Goal: Information Seeking & Learning: Learn about a topic

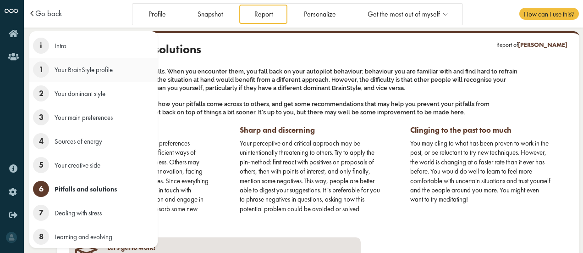
scroll to position [37, 0]
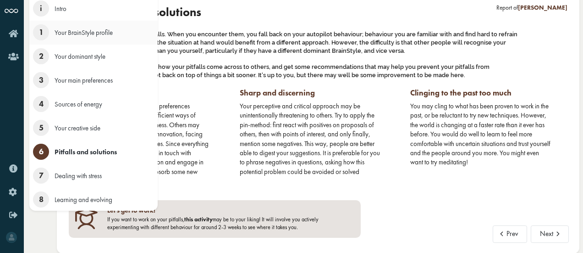
click at [39, 40] on span "1" at bounding box center [41, 32] width 16 height 16
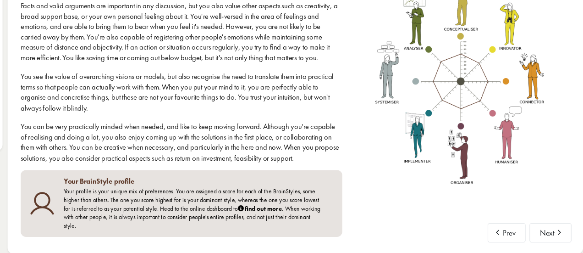
scroll to position [88, 0]
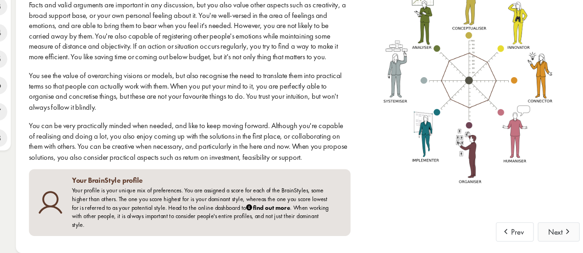
click at [557, 234] on span at bounding box center [558, 230] width 10 height 7
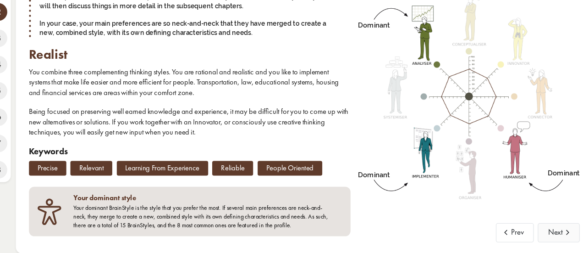
scroll to position [60, 0]
click at [517, 234] on button "Prev" at bounding box center [510, 233] width 35 height 17
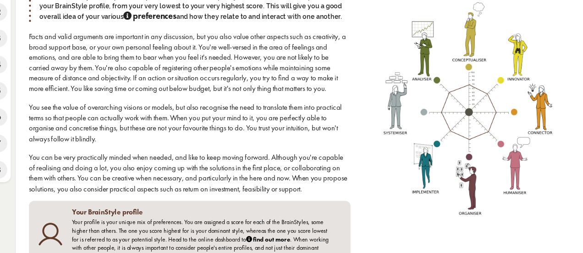
scroll to position [88, 0]
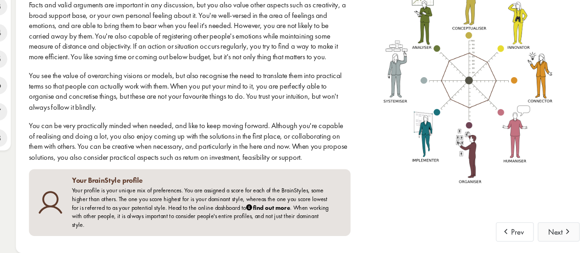
click at [549, 237] on button "Next" at bounding box center [550, 233] width 38 height 17
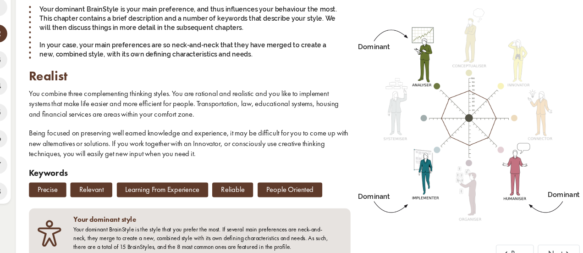
scroll to position [60, 0]
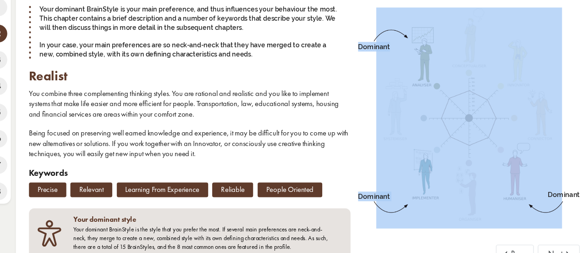
drag, startPoint x: 367, startPoint y: 138, endPoint x: 483, endPoint y: 116, distance: 117.8
click at [483, 116] on div "Dominant Dominant Dominant" at bounding box center [468, 110] width 214 height 254
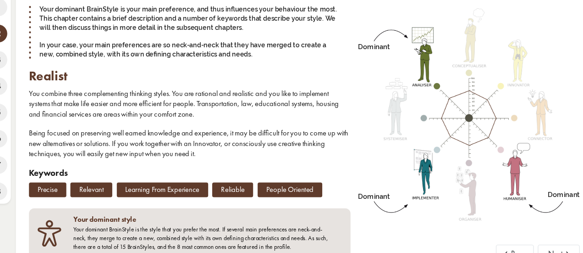
click at [355, 149] on div "2 Your dominant style Your dominant BrainStyle is your main preference, and thu…" at bounding box center [215, 84] width 292 height 203
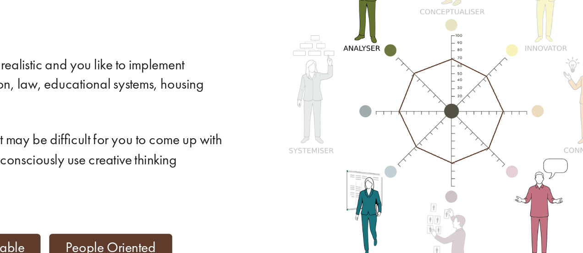
scroll to position [49, 0]
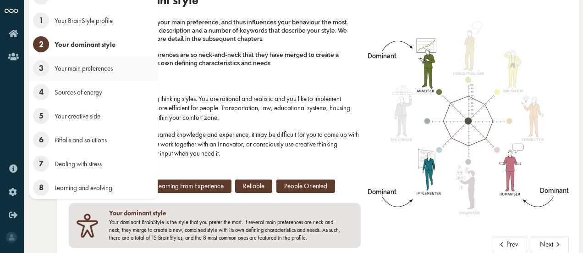
click at [46, 69] on span "3" at bounding box center [41, 68] width 16 height 16
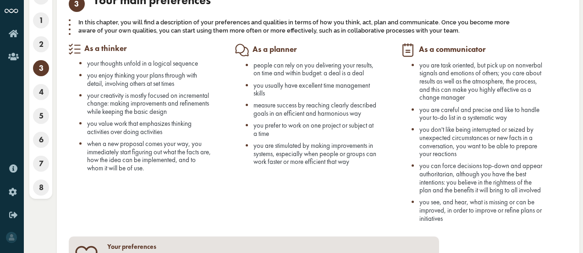
click at [316, 92] on li "you usually have excellent time management skills" at bounding box center [316, 89] width 125 height 16
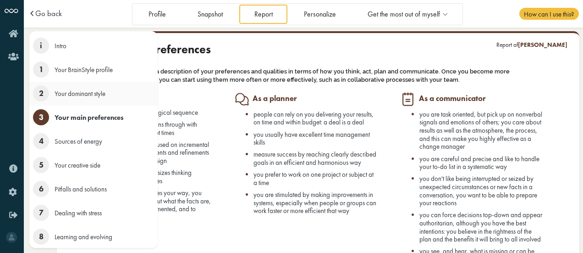
click at [43, 90] on span "2" at bounding box center [41, 93] width 16 height 16
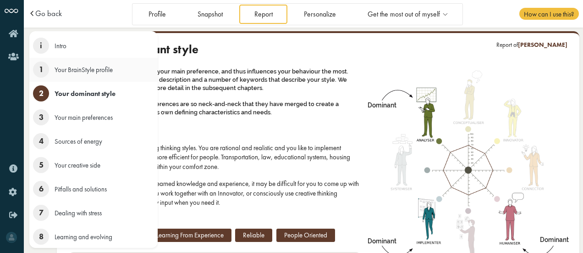
click at [86, 80] on li "1 Your BrainStyle profile" at bounding box center [93, 70] width 128 height 24
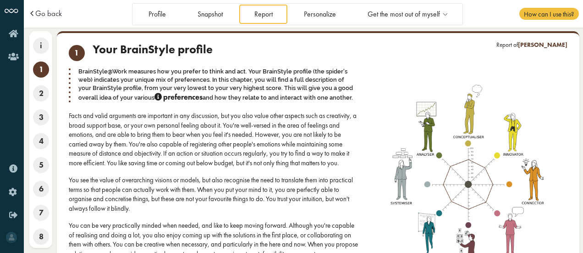
click at [258, 180] on div "You see the value of overarching visions or models, but also recognise the need…" at bounding box center [215, 194] width 292 height 38
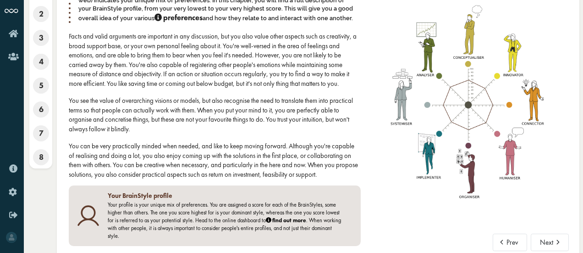
scroll to position [79, 0]
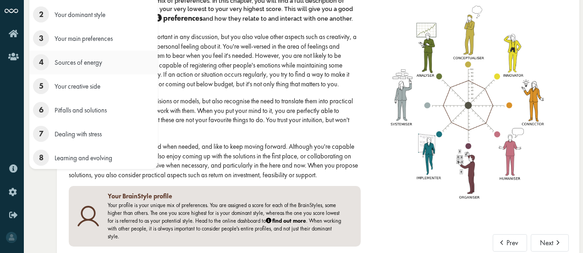
click at [40, 63] on span "4" at bounding box center [41, 62] width 16 height 16
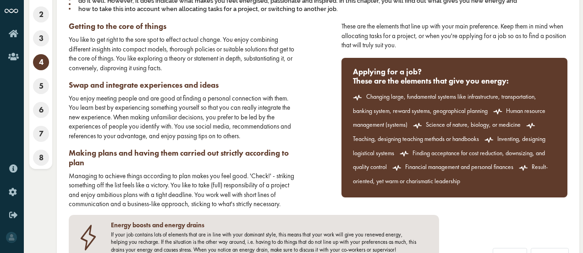
click at [290, 128] on div "You enjoy meeting people and are good at finding a personal connection with the…" at bounding box center [182, 117] width 226 height 47
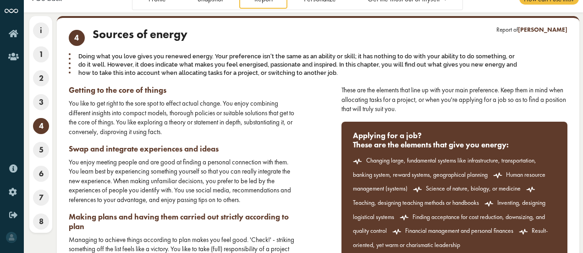
scroll to position [15, 0]
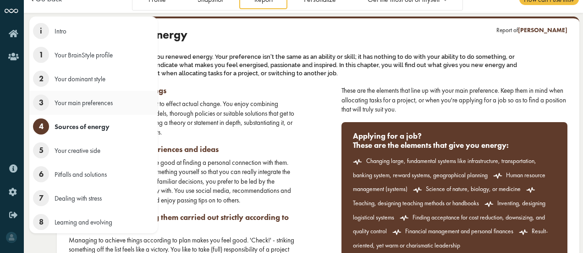
click at [45, 102] on span "3" at bounding box center [41, 102] width 16 height 16
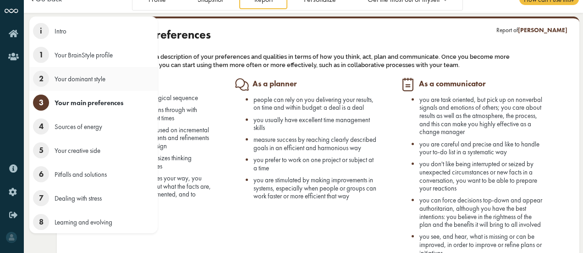
click at [45, 75] on span "2" at bounding box center [41, 79] width 16 height 16
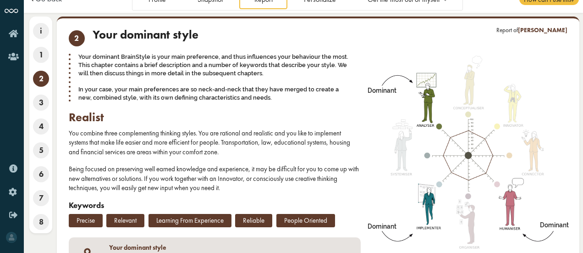
click at [236, 111] on h2 "realist" at bounding box center [215, 117] width 292 height 14
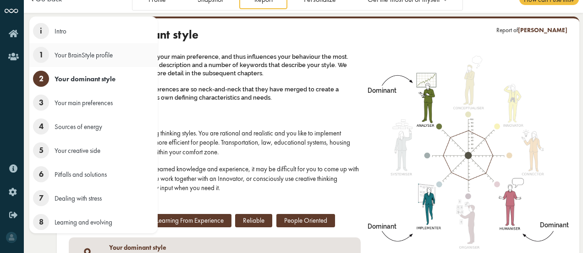
click at [42, 54] on span "1" at bounding box center [41, 55] width 16 height 16
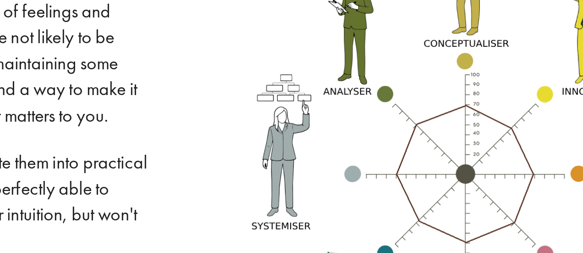
scroll to position [14, 0]
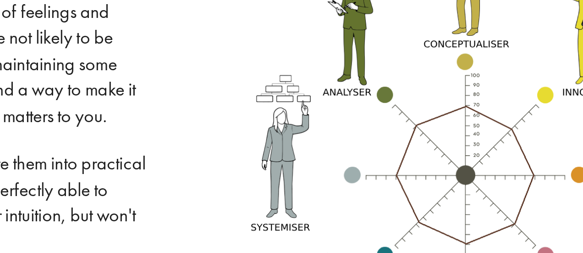
click at [470, 167] on img at bounding box center [468, 170] width 169 height 200
click at [469, 168] on img at bounding box center [468, 170] width 169 height 200
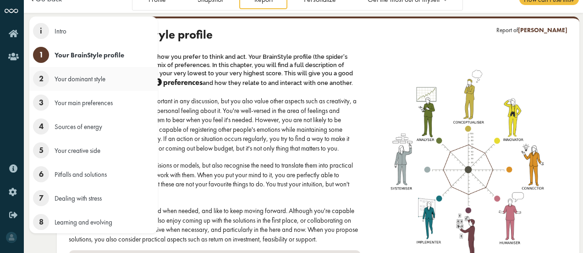
click at [38, 76] on span "2" at bounding box center [41, 79] width 16 height 16
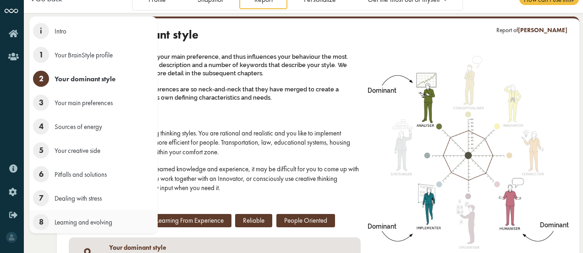
click at [43, 221] on span "8" at bounding box center [41, 222] width 16 height 16
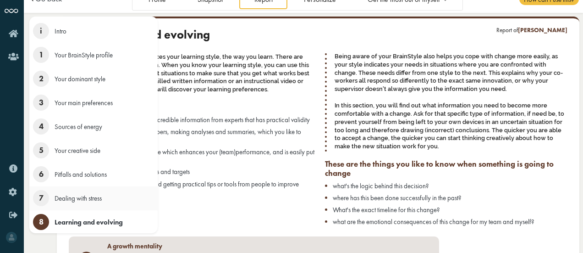
click at [44, 195] on span "7" at bounding box center [41, 198] width 16 height 16
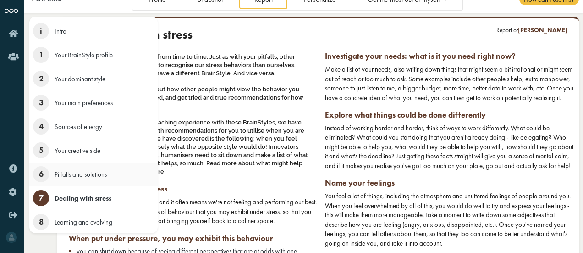
click at [40, 162] on li "6 Pitfalls and solutions" at bounding box center [93, 174] width 128 height 24
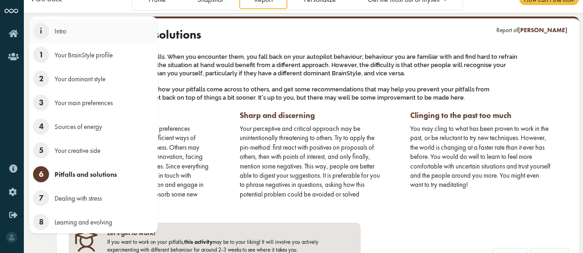
click at [45, 32] on span "i" at bounding box center [41, 31] width 16 height 16
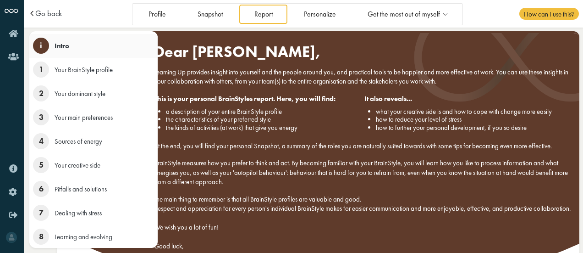
scroll to position [0, 0]
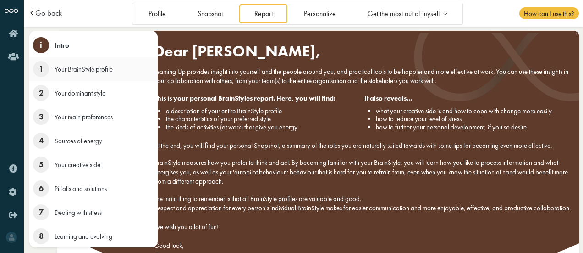
click at [49, 68] on span "1" at bounding box center [41, 69] width 16 height 16
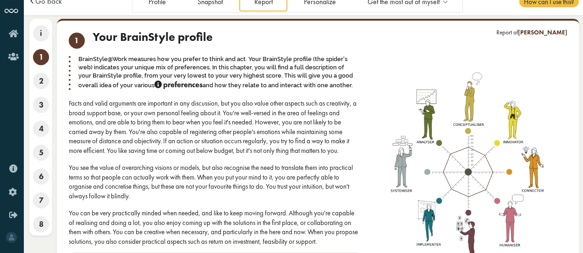
scroll to position [0, 0]
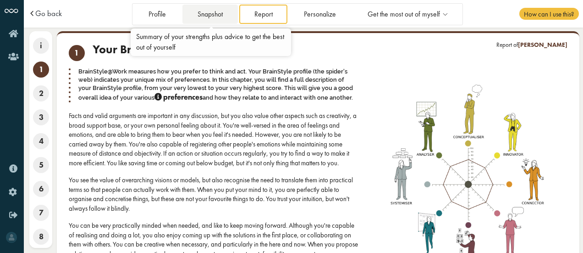
click at [200, 14] on link "Snapshot" at bounding box center [209, 14] width 55 height 19
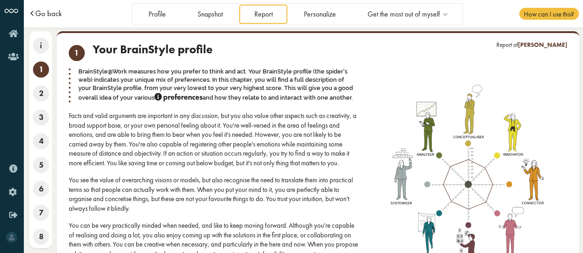
click at [56, 12] on span "Go back" at bounding box center [48, 14] width 27 height 8
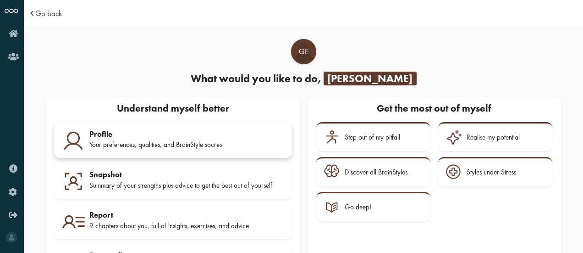
click at [157, 127] on link "Profile Your preferences, qualities, and BrainStyle socres" at bounding box center [173, 140] width 238 height 36
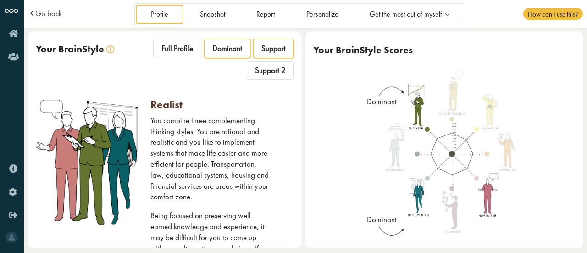
click at [271, 48] on span "Support" at bounding box center [273, 49] width 24 height 10
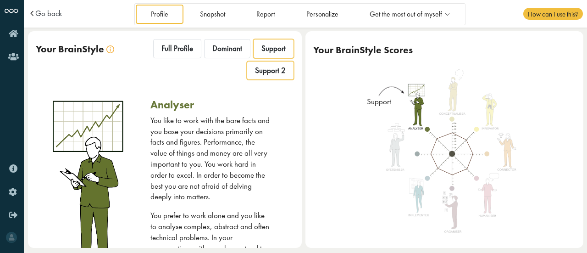
click at [264, 67] on span "Support 2" at bounding box center [270, 71] width 31 height 10
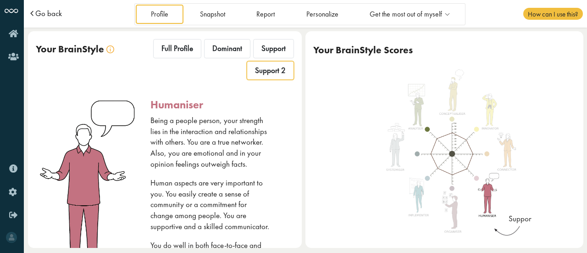
click at [60, 14] on span "Go back" at bounding box center [48, 14] width 27 height 8
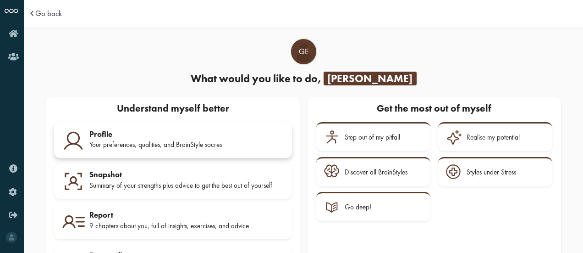
click at [149, 133] on div "Profile" at bounding box center [186, 133] width 195 height 9
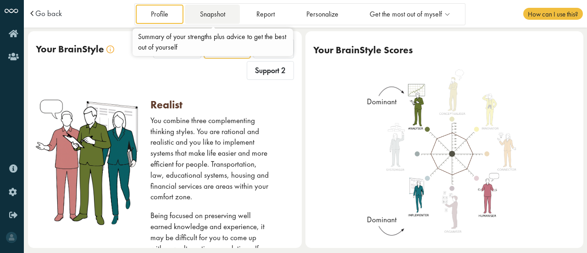
click at [202, 13] on link "Snapshot" at bounding box center [212, 14] width 55 height 19
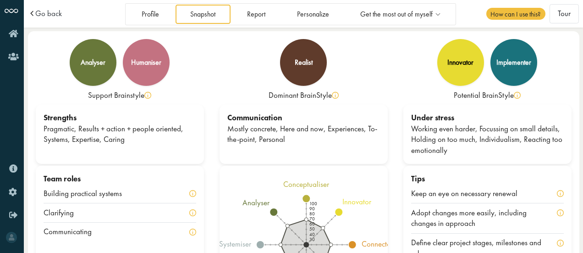
scroll to position [76, 0]
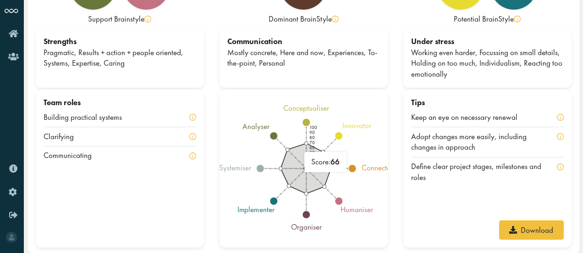
click at [376, 145] on icon "100 90 80 70 60 50 40 30 conceptualiser innovator connector humaniser organiser…" at bounding box center [304, 168] width 168 height 146
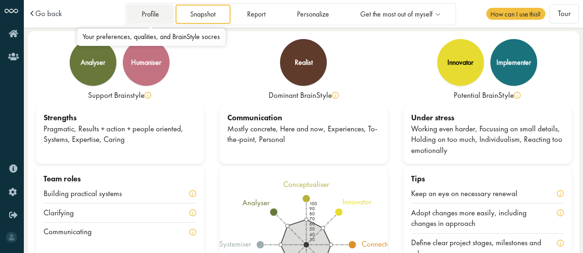
click at [156, 17] on link "Profile" at bounding box center [150, 14] width 47 height 19
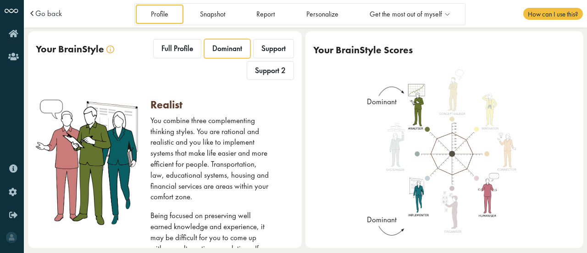
click at [63, 15] on div "Go back" at bounding box center [80, 14] width 105 height 8
click at [54, 13] on span "Go back" at bounding box center [48, 14] width 27 height 8
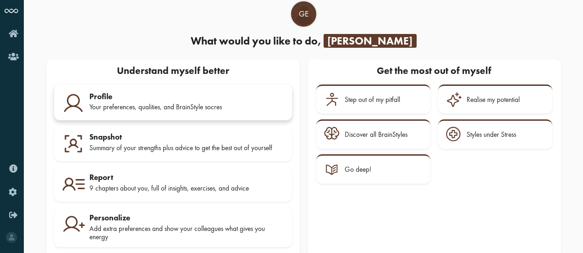
scroll to position [53, 0]
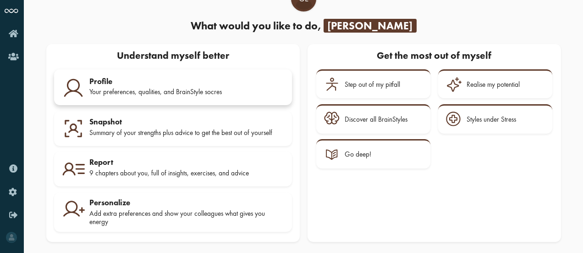
click at [225, 83] on div "Profile" at bounding box center [186, 81] width 195 height 9
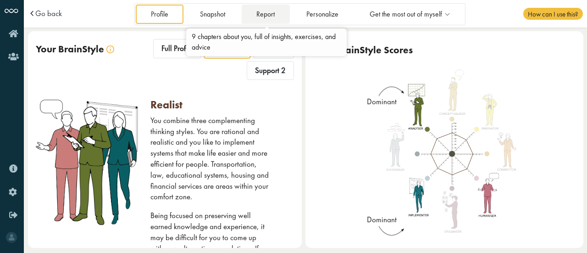
click at [269, 20] on link "Report" at bounding box center [266, 14] width 48 height 19
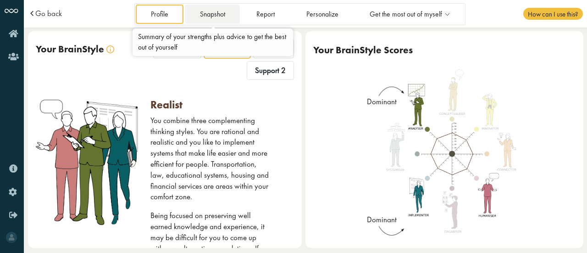
click at [213, 14] on link "Snapshot" at bounding box center [212, 14] width 55 height 19
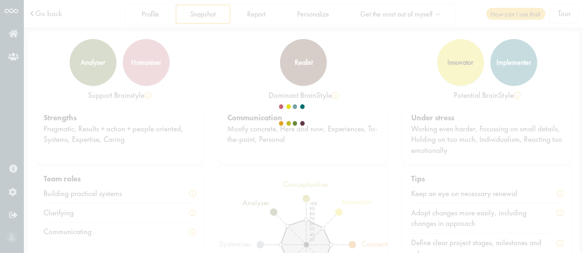
click at [263, 109] on div at bounding box center [291, 126] width 57 height 34
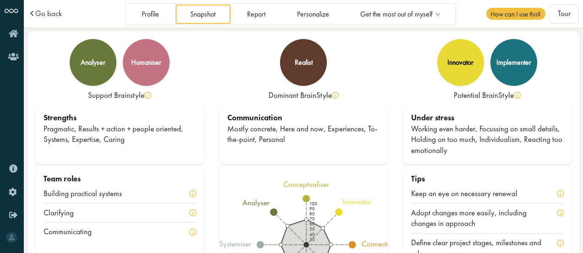
click at [28, 14] on span at bounding box center [33, 14] width 10 height 8
click at [34, 16] on span at bounding box center [33, 14] width 10 height 8
click at [43, 14] on span "Go back" at bounding box center [48, 14] width 27 height 8
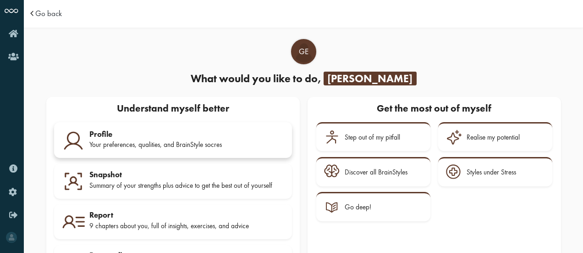
click at [192, 134] on div "Profile" at bounding box center [186, 133] width 195 height 9
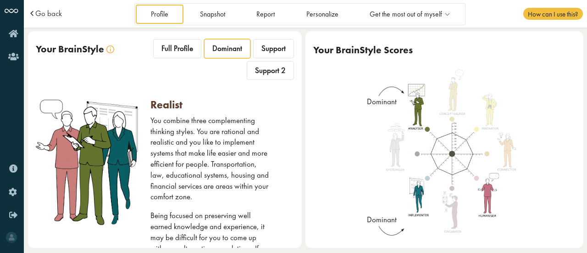
click at [62, 14] on div "Go back" at bounding box center [80, 14] width 105 height 8
click at [53, 14] on span "Go back" at bounding box center [48, 14] width 27 height 8
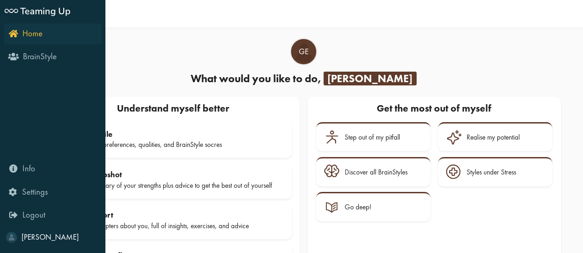
click at [16, 35] on icon "Home" at bounding box center [26, 33] width 34 height 9
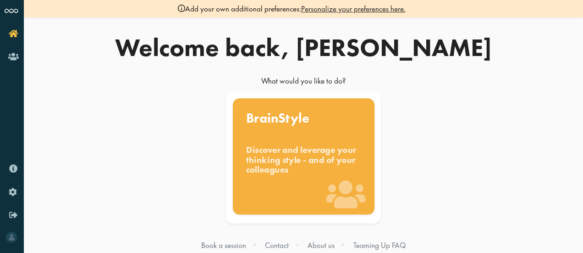
scroll to position [1, 0]
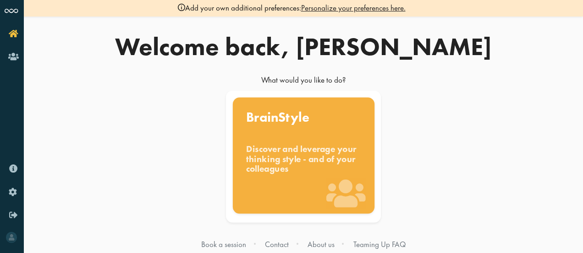
click at [321, 144] on div "Discover and leverage your thinking style - and of your colleagues" at bounding box center [303, 159] width 115 height 31
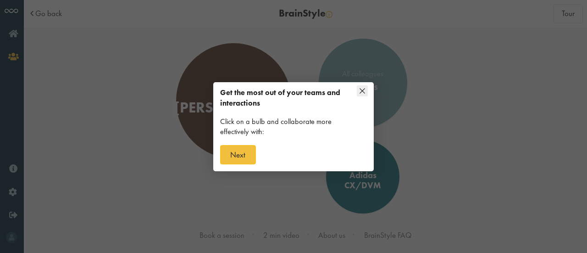
click at [364, 89] on icon at bounding box center [362, 90] width 11 height 11
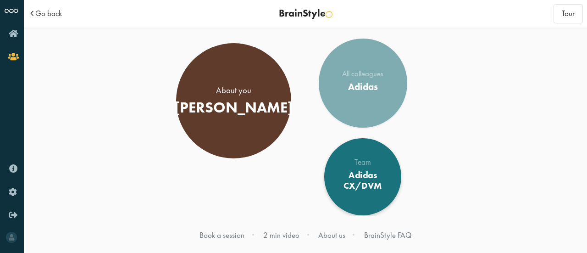
click at [371, 177] on div "Adidas CX/DVM" at bounding box center [362, 181] width 63 height 22
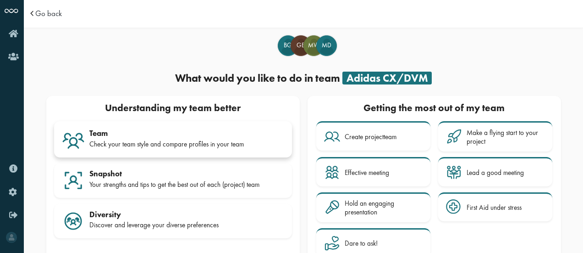
click at [217, 145] on div "Check your team style and compare profiles in your team" at bounding box center [186, 144] width 195 height 8
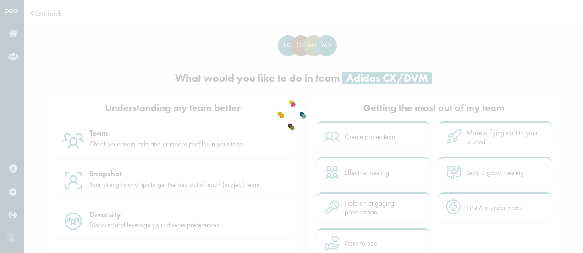
click at [293, 109] on div at bounding box center [291, 115] width 57 height 34
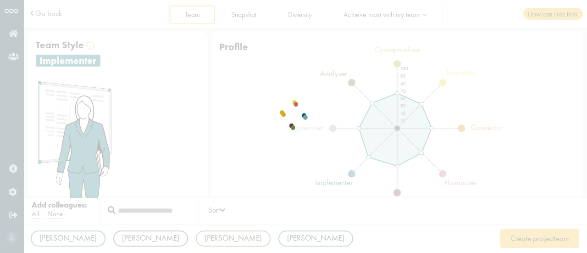
click at [265, 109] on div at bounding box center [293, 126] width 57 height 34
click at [322, 121] on div at bounding box center [293, 126] width 57 height 34
click at [294, 115] on div at bounding box center [293, 115] width 57 height 34
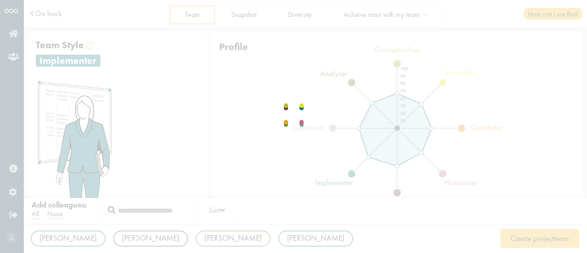
click at [294, 115] on div at bounding box center [293, 115] width 57 height 34
click at [295, 115] on div at bounding box center [293, 115] width 57 height 34
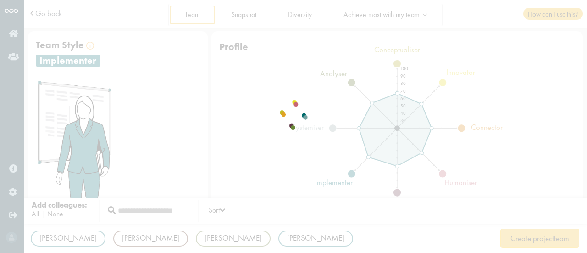
click at [295, 115] on div at bounding box center [293, 115] width 57 height 34
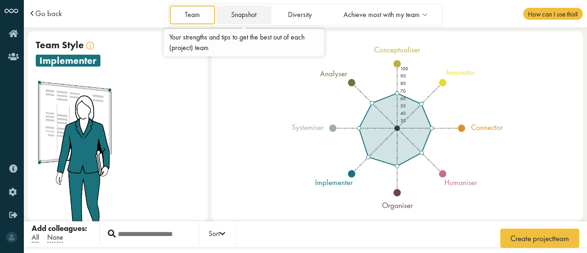
click at [246, 16] on link "Snapshot" at bounding box center [243, 15] width 55 height 19
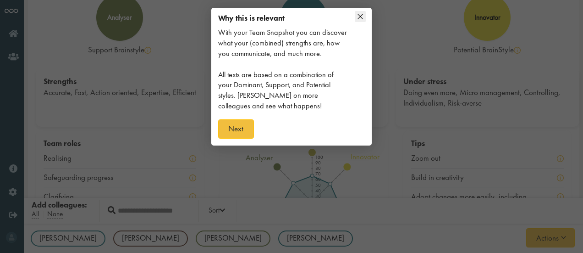
scroll to position [45, 0]
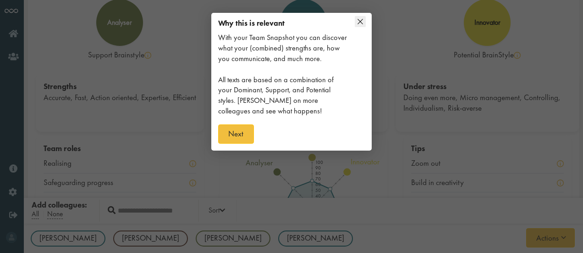
click at [232, 151] on div at bounding box center [291, 126] width 583 height 253
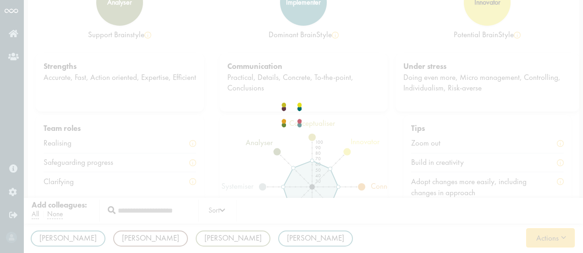
scroll to position [76, 0]
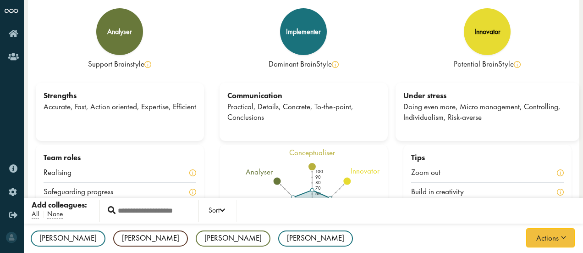
scroll to position [76, 0]
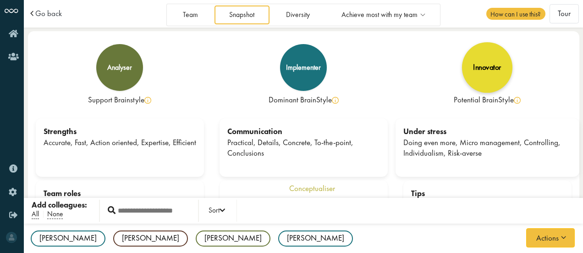
click at [477, 86] on div "innovator" at bounding box center [487, 67] width 50 height 50
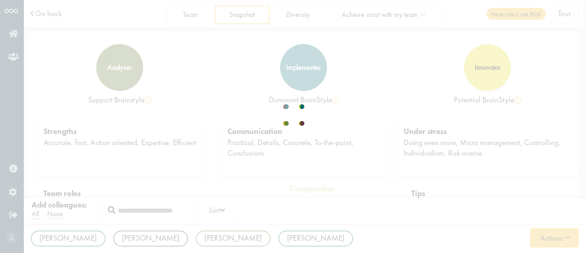
click at [322, 115] on div at bounding box center [293, 126] width 57 height 34
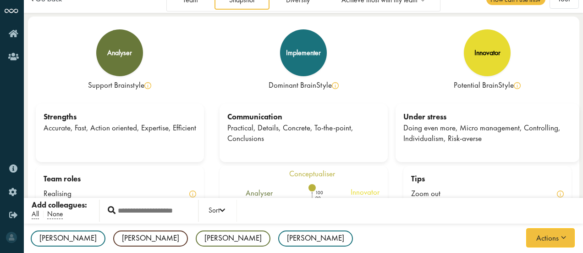
scroll to position [76, 0]
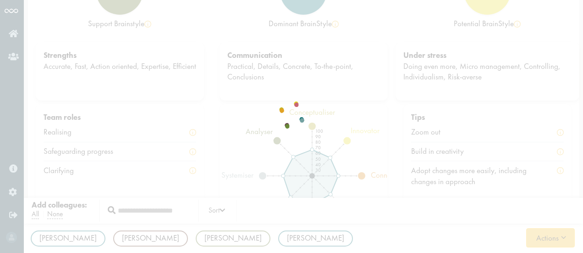
click at [320, 115] on div at bounding box center [291, 126] width 57 height 34
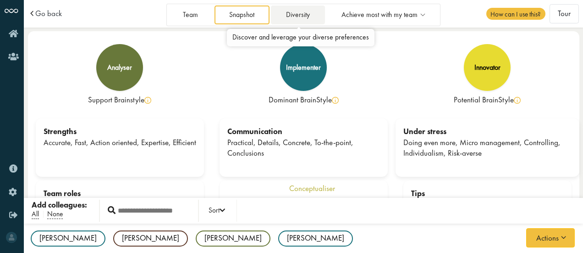
click at [296, 18] on link "Diversity" at bounding box center [298, 15] width 54 height 19
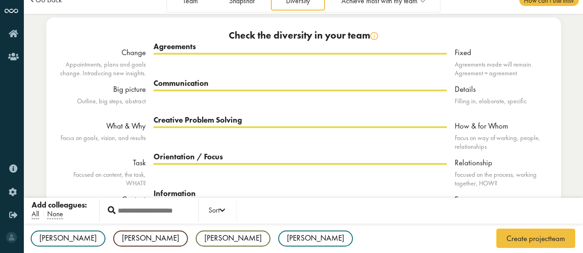
scroll to position [14, 0]
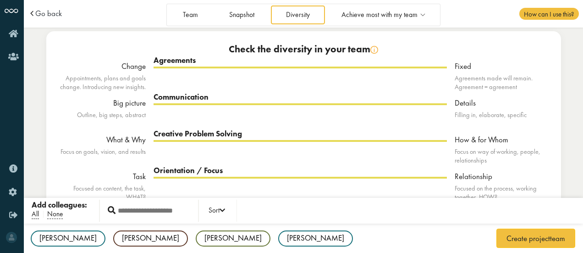
scroll to position [82, 0]
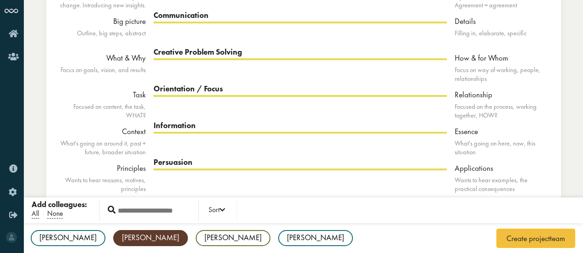
click at [113, 244] on div "[PERSON_NAME]" at bounding box center [150, 238] width 75 height 16
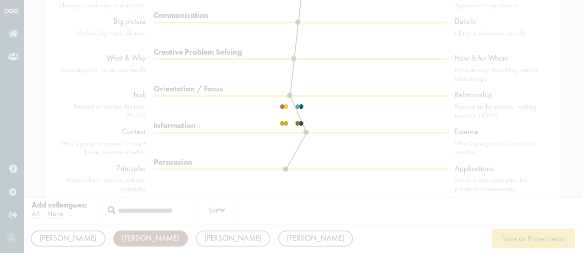
scroll to position [0, 0]
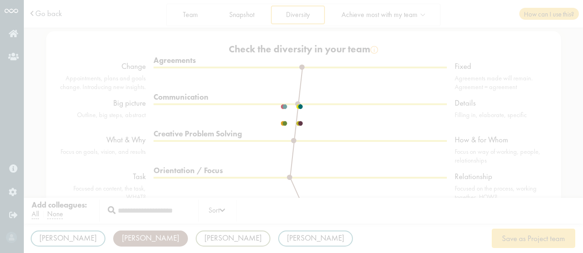
click at [320, 127] on div at bounding box center [291, 126] width 57 height 34
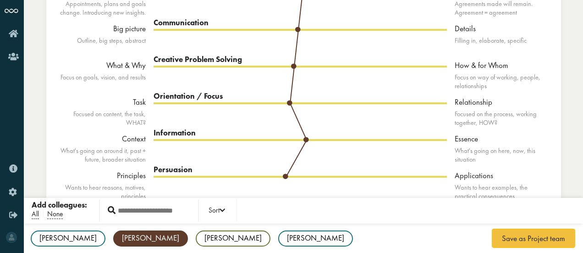
scroll to position [82, 0]
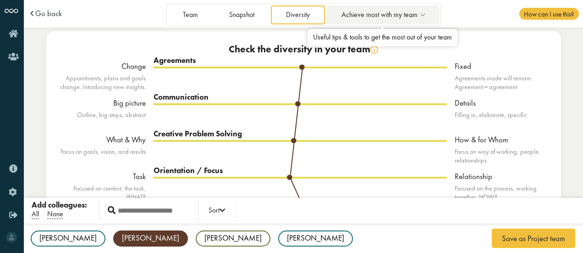
click at [370, 18] on span "Achieve most with my team" at bounding box center [380, 15] width 76 height 8
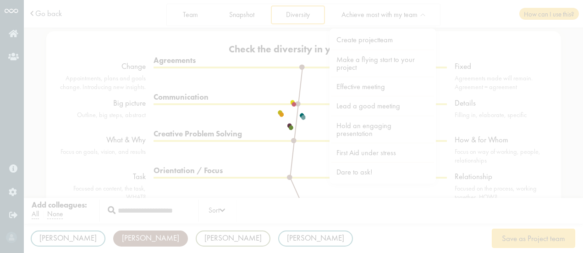
click at [320, 109] on div at bounding box center [291, 126] width 57 height 34
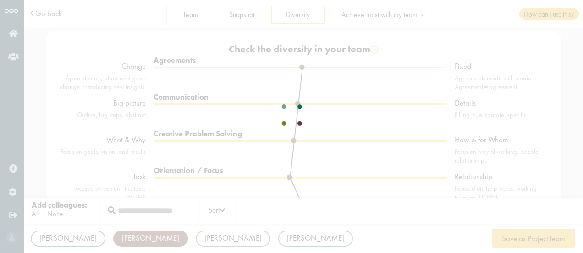
click at [320, 109] on div at bounding box center [291, 126] width 57 height 34
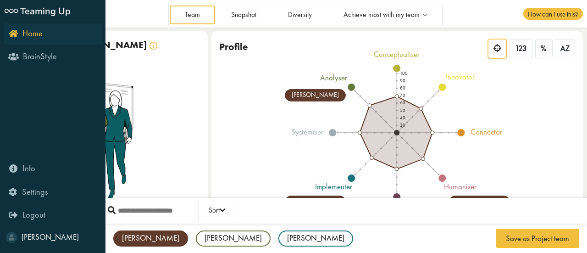
click at [8, 31] on link "Home" at bounding box center [53, 33] width 98 height 21
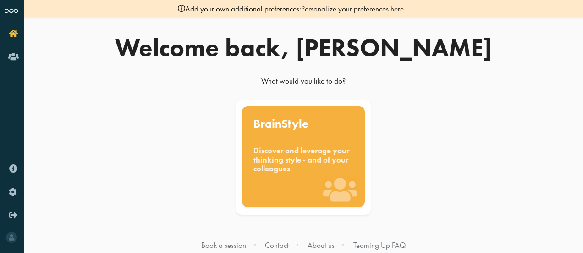
scroll to position [1, 0]
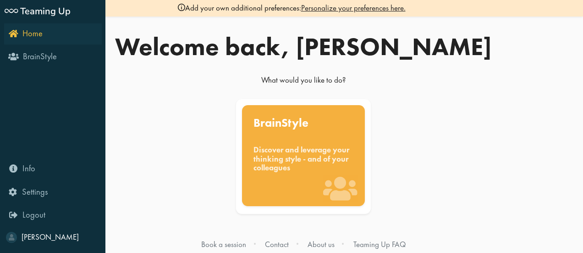
click at [12, 35] on icon "Home" at bounding box center [26, 33] width 34 height 9
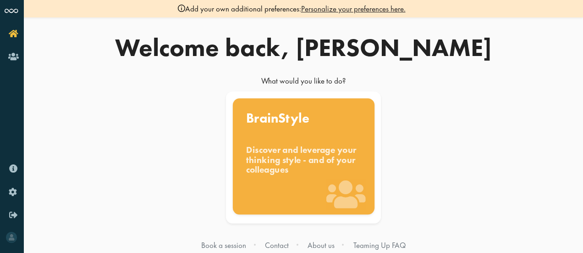
click at [269, 135] on div "BrainStyle Discover and leverage your thinking style - and of your colleagues" at bounding box center [303, 156] width 142 height 116
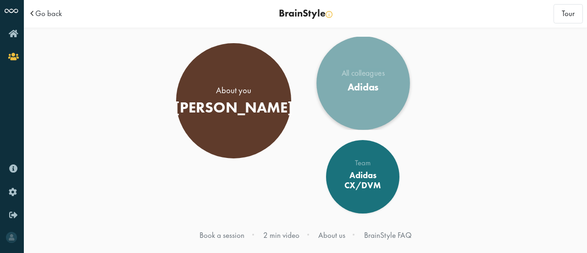
click at [355, 92] on div "Adidas" at bounding box center [363, 87] width 44 height 12
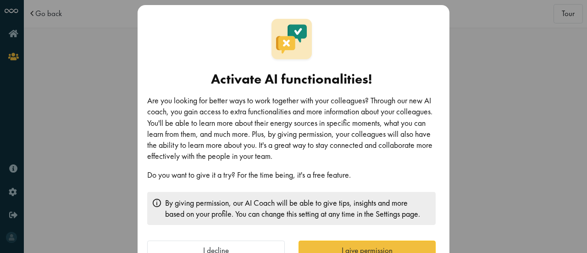
scroll to position [5, 0]
click at [327, 246] on button "I give permission" at bounding box center [367, 250] width 138 height 19
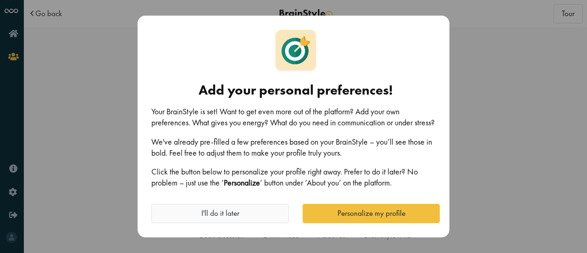
click at [260, 214] on button "I'll do it later" at bounding box center [220, 213] width 138 height 19
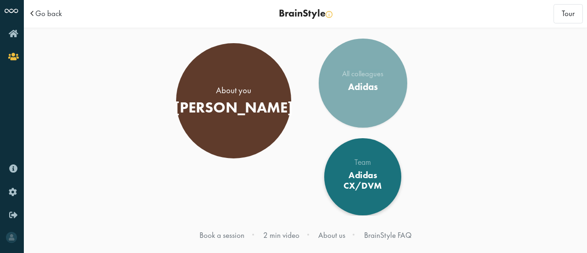
click at [377, 193] on div "Team Adidas CX/DVM" at bounding box center [362, 176] width 63 height 37
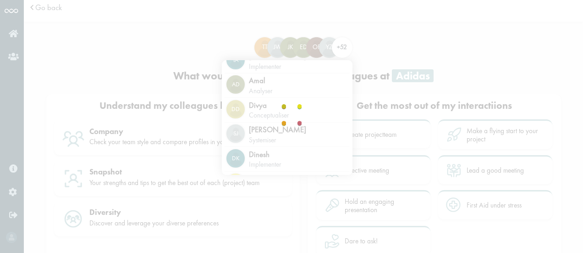
scroll to position [6, 0]
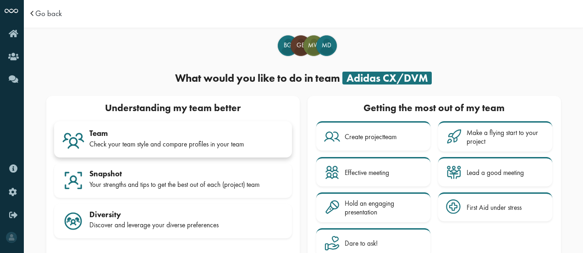
click at [227, 138] on div "Team Check your team style and compare profiles in your team" at bounding box center [186, 139] width 195 height 23
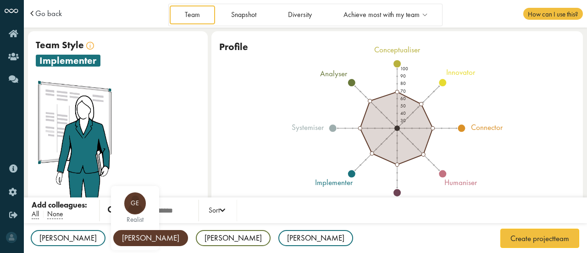
click at [113, 237] on div "[PERSON_NAME]" at bounding box center [150, 238] width 75 height 16
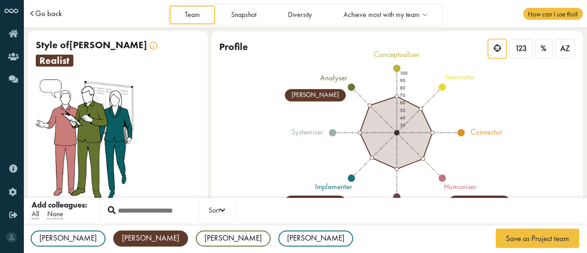
click at [55, 11] on span "Go back" at bounding box center [48, 14] width 27 height 8
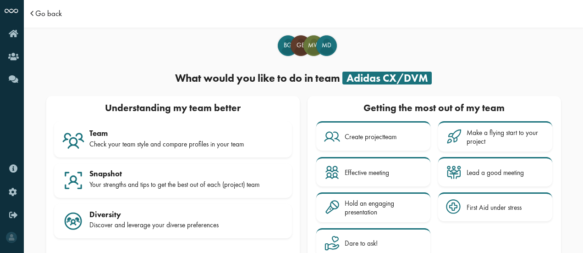
click at [55, 11] on span "Go back" at bounding box center [48, 14] width 27 height 8
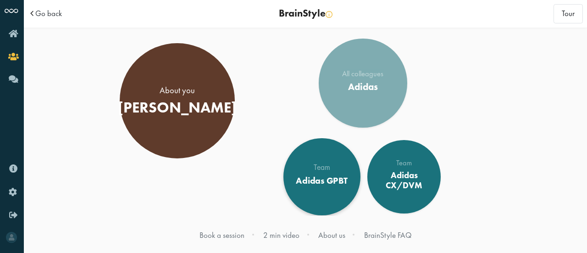
click at [328, 187] on div "Team Adidas GPBT" at bounding box center [322, 177] width 52 height 26
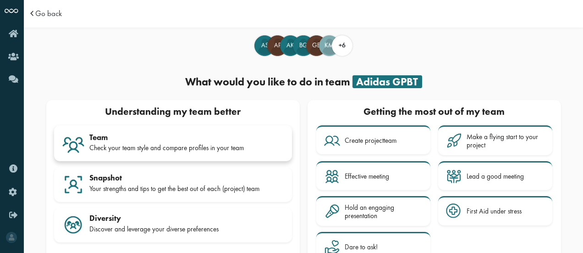
click at [197, 144] on div "Check your team style and compare profiles in your team" at bounding box center [186, 148] width 195 height 8
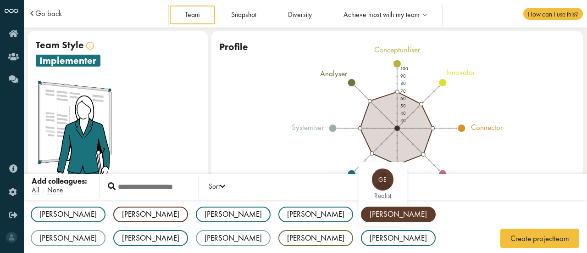
click at [241, 235] on div "[PERSON_NAME] AS implementer [PERSON_NAME] realist [PERSON_NAME] AK implementer…" at bounding box center [305, 238] width 563 height 78
click at [361, 218] on div "[PERSON_NAME]" at bounding box center [398, 214] width 75 height 16
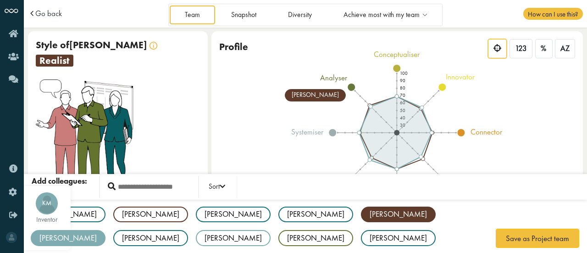
click at [105, 230] on div "Kate" at bounding box center [68, 238] width 75 height 16
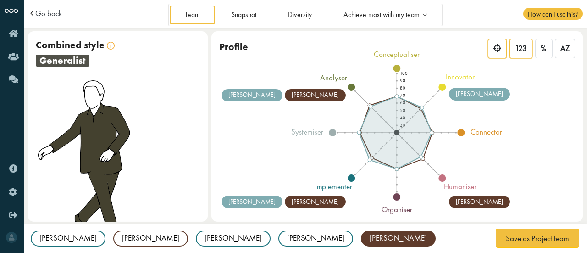
click at [518, 48] on span "123" at bounding box center [521, 49] width 12 height 10
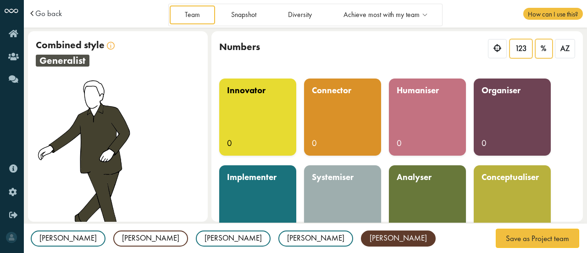
click at [540, 48] on div "%" at bounding box center [543, 48] width 17 height 19
click at [569, 50] on span "AZ" at bounding box center [564, 49] width 9 height 10
click at [539, 54] on div "%" at bounding box center [543, 48] width 17 height 19
click at [576, 46] on div "Percentages 123 % AZ" at bounding box center [396, 50] width 371 height 38
click at [540, 52] on div "%" at bounding box center [543, 48] width 17 height 19
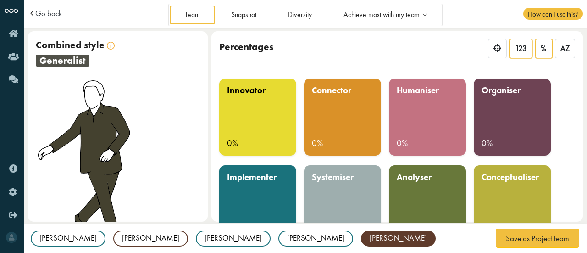
click at [530, 52] on div "123" at bounding box center [520, 48] width 23 height 19
click at [502, 55] on div at bounding box center [497, 48] width 19 height 19
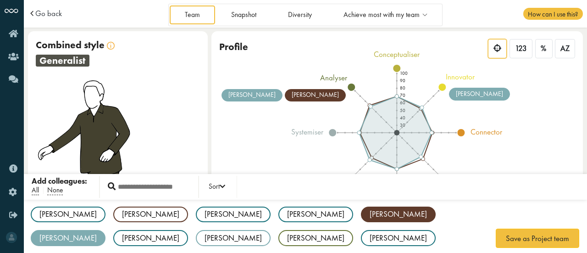
click at [314, 237] on div "Aleksandra AS implementer Anne AP realist Archit AK implementer Bruno BG implem…" at bounding box center [305, 238] width 563 height 78
click at [378, 242] on div "Aleksandra AS implementer Anne AP realist Archit AK implementer Bruno BG implem…" at bounding box center [305, 238] width 563 height 78
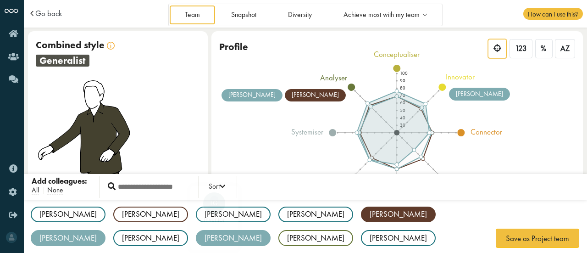
click at [271, 230] on div "Liliana" at bounding box center [233, 238] width 75 height 16
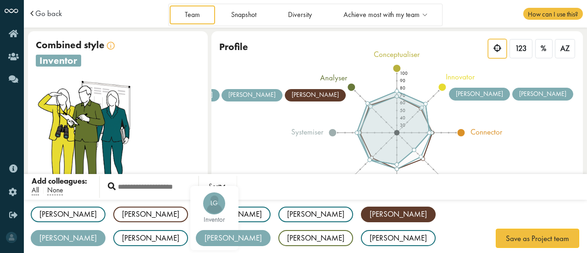
click at [271, 230] on div "Liliana" at bounding box center [233, 238] width 75 height 16
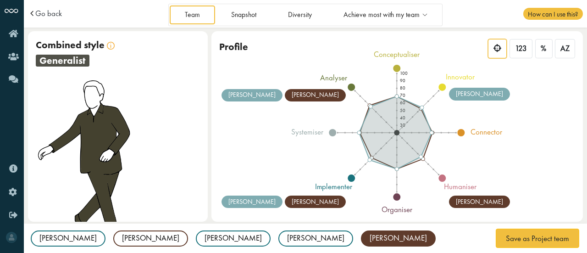
click at [398, 66] on div "Profile 123 % AZ" at bounding box center [396, 50] width 371 height 38
click at [400, 53] on div "Profile 123 % AZ" at bounding box center [396, 50] width 371 height 38
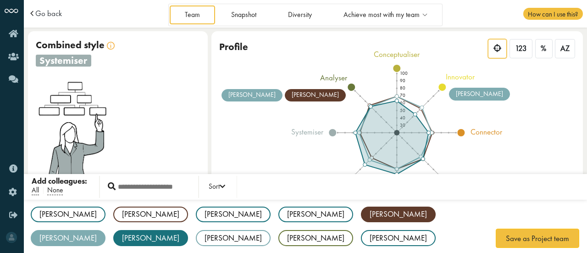
click at [271, 230] on div "Liliana" at bounding box center [233, 238] width 75 height 16
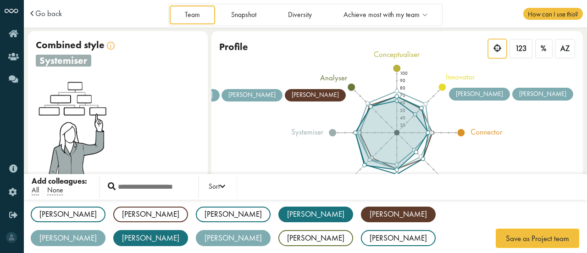
click at [278, 215] on div "[PERSON_NAME]" at bounding box center [315, 214] width 75 height 16
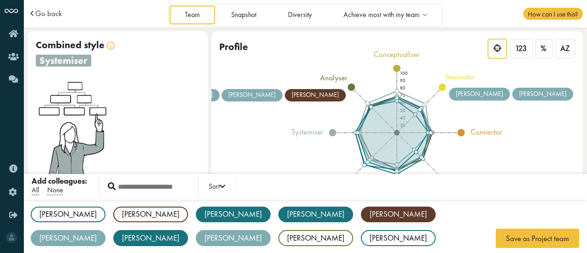
click at [196, 210] on div "Archit" at bounding box center [233, 214] width 75 height 16
click at [121, 214] on div "Anne" at bounding box center [150, 214] width 75 height 16
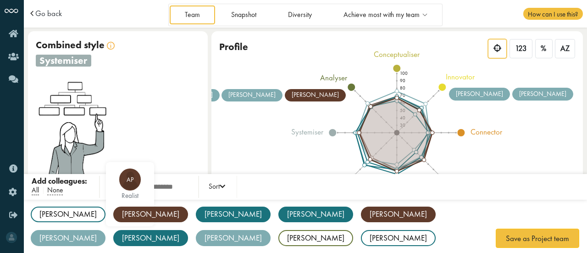
click at [106, 215] on div "AP realist" at bounding box center [130, 194] width 48 height 64
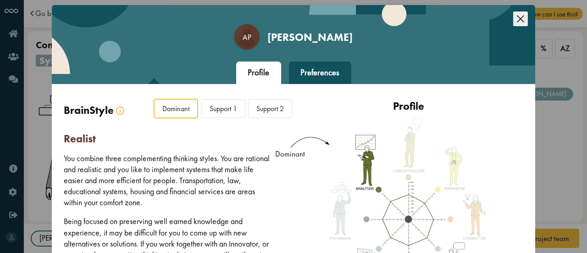
click at [523, 17] on icon "Close this dialog" at bounding box center [520, 18] width 15 height 15
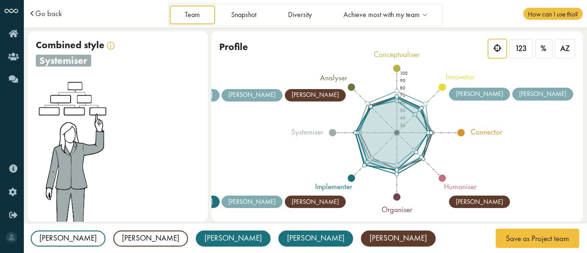
click at [278, 234] on div "[PERSON_NAME]" at bounding box center [315, 238] width 75 height 16
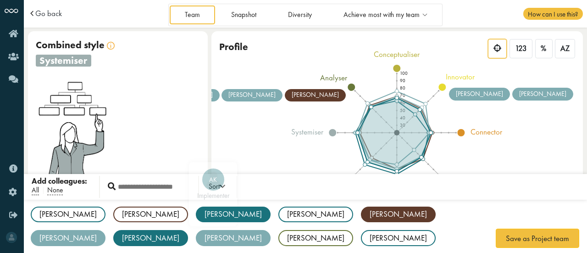
click at [196, 217] on div "Archit" at bounding box center [233, 214] width 75 height 16
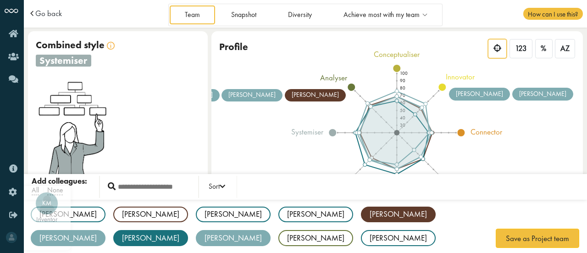
click at [105, 230] on div "Kate" at bounding box center [68, 238] width 75 height 16
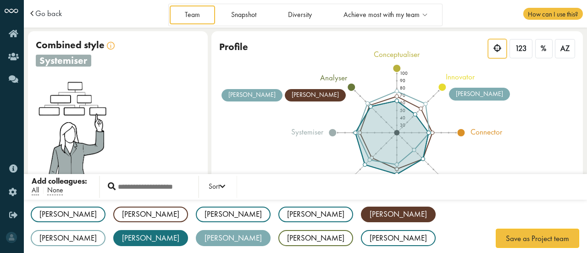
click at [188, 230] on div "Kristina" at bounding box center [150, 238] width 75 height 16
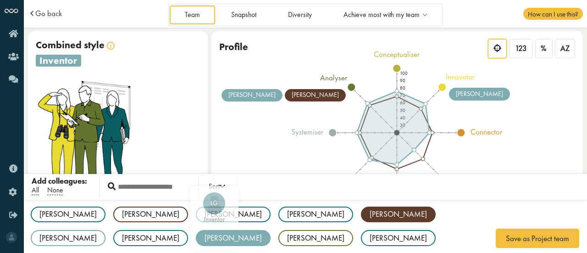
click at [271, 230] on div "Liliana" at bounding box center [233, 238] width 75 height 16
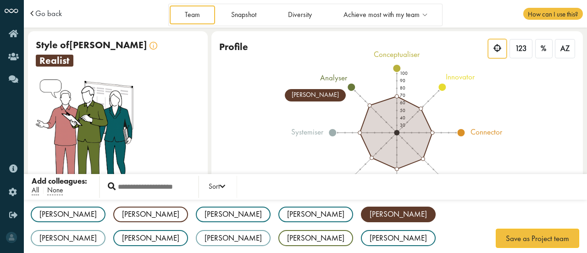
click at [361, 212] on div "[PERSON_NAME]" at bounding box center [398, 214] width 75 height 16
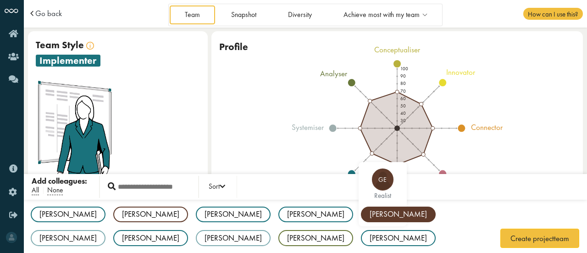
click at [361, 215] on div "[PERSON_NAME]" at bounding box center [398, 214] width 75 height 16
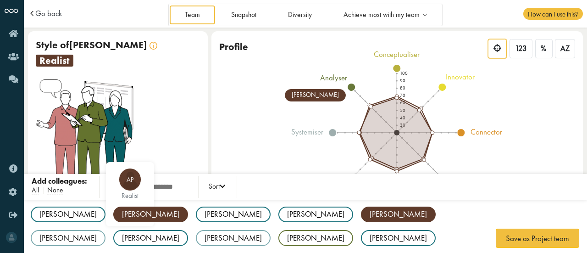
click at [113, 219] on div "Anne" at bounding box center [150, 214] width 75 height 16
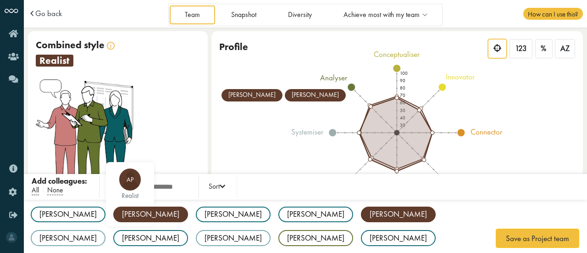
click at [113, 214] on div "Anne" at bounding box center [150, 214] width 75 height 16
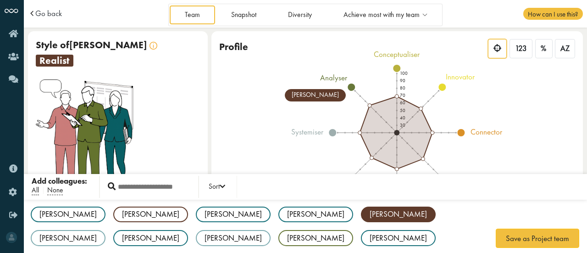
click at [234, 237] on div "Aleksandra AS implementer Anne AP realist Archit AK implementer Bruno BG implem…" at bounding box center [305, 238] width 563 height 78
click at [361, 221] on div "[PERSON_NAME]" at bounding box center [398, 214] width 75 height 16
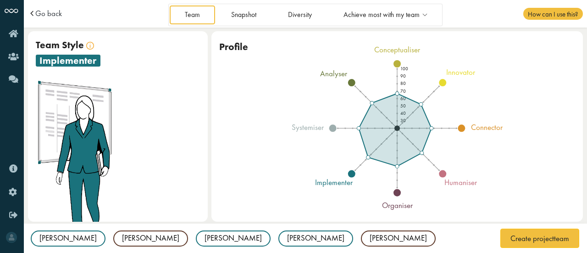
click at [36, 22] on td "Go back" at bounding box center [83, 14] width 111 height 28
click at [37, 15] on span "Go back" at bounding box center [48, 14] width 27 height 8
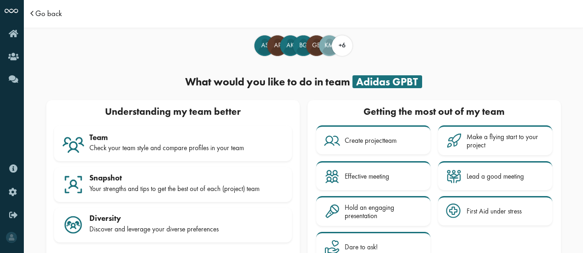
click at [37, 12] on span "Go back" at bounding box center [48, 14] width 27 height 8
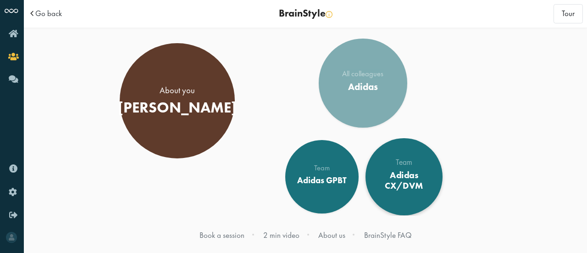
click at [416, 183] on div "Adidas CX/DVM" at bounding box center [404, 181] width 63 height 22
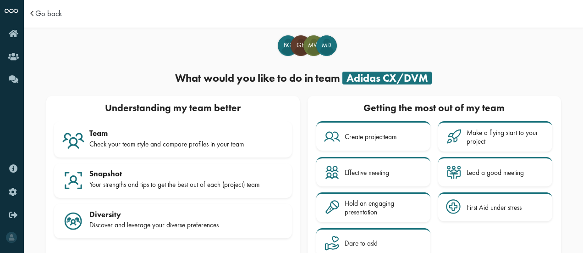
scroll to position [33, 0]
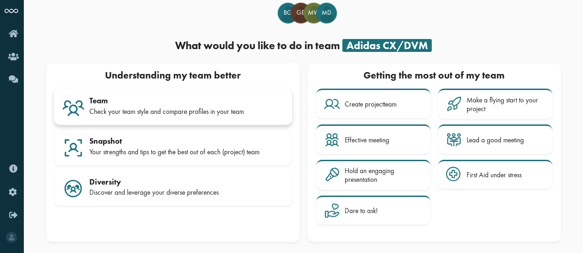
click at [193, 101] on div "Team" at bounding box center [186, 100] width 195 height 9
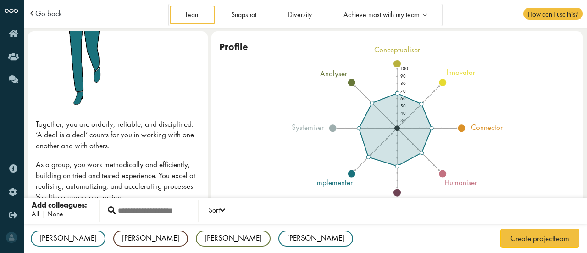
scroll to position [155, 0]
drag, startPoint x: 381, startPoint y: 48, endPoint x: 409, endPoint y: 48, distance: 28.0
click at [409, 48] on div "Profile" at bounding box center [396, 47] width 371 height 33
drag, startPoint x: 422, startPoint y: 54, endPoint x: 370, endPoint y: 52, distance: 52.8
click at [370, 52] on div "Profile" at bounding box center [396, 47] width 371 height 33
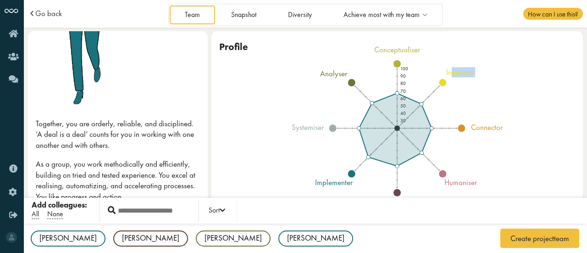
drag, startPoint x: 452, startPoint y: 70, endPoint x: 501, endPoint y: 77, distance: 50.1
click at [501, 77] on icon "100 90 80 70 60 50 40 30 conceptualiser innovator connector humaniser organiser…" at bounding box center [397, 128] width 331 height 165
click at [454, 75] on tspan "innovator" at bounding box center [460, 72] width 29 height 10
drag, startPoint x: 454, startPoint y: 75, endPoint x: 504, endPoint y: 67, distance: 50.5
click at [504, 67] on icon "100 90 80 70 60 50 40 30 conceptualiser innovator connector humaniser organiser…" at bounding box center [397, 128] width 331 height 165
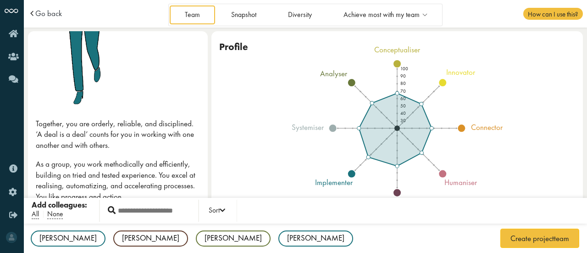
click at [402, 57] on div "Profile" at bounding box center [396, 47] width 371 height 33
drag, startPoint x: 381, startPoint y: 50, endPoint x: 440, endPoint y: 55, distance: 59.7
click at [440, 55] on div "Profile" at bounding box center [396, 47] width 371 height 33
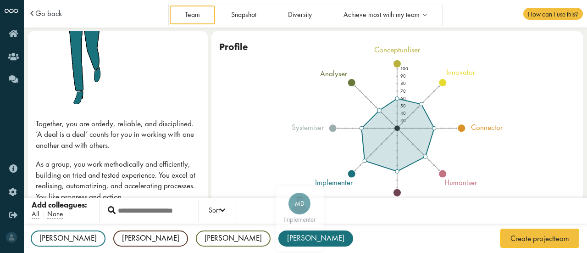
click at [278, 239] on div "[PERSON_NAME]" at bounding box center [315, 238] width 75 height 16
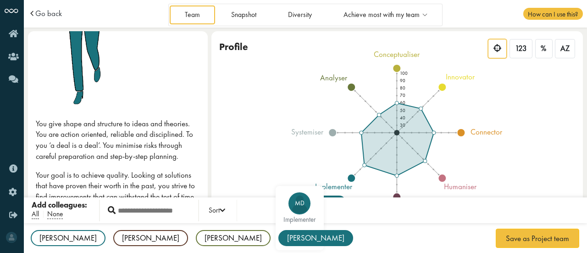
scroll to position [0, 0]
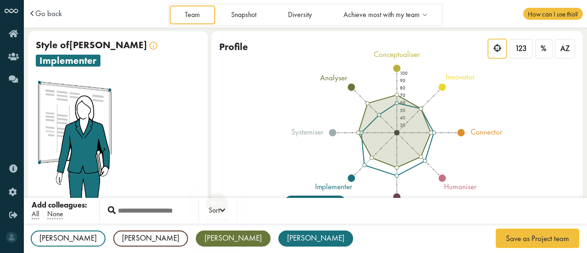
click at [196, 236] on div "[PERSON_NAME]" at bounding box center [233, 238] width 75 height 16
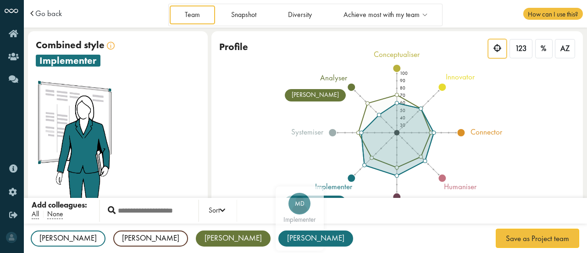
click at [278, 239] on div "[PERSON_NAME]" at bounding box center [315, 238] width 75 height 16
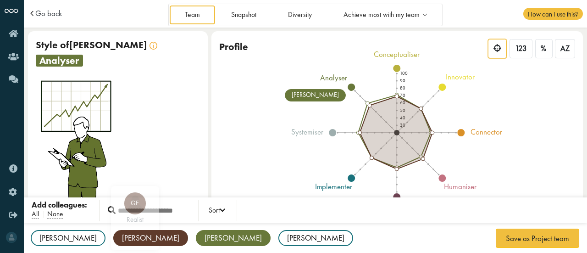
click at [113, 240] on div "[PERSON_NAME]" at bounding box center [150, 238] width 75 height 16
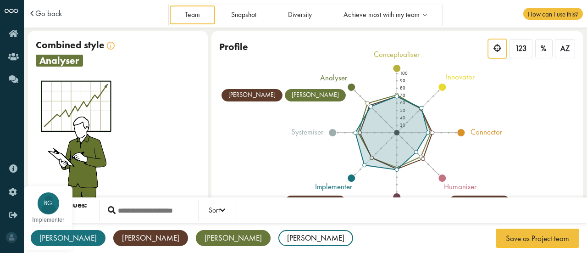
click at [55, 243] on div "[PERSON_NAME]" at bounding box center [68, 238] width 75 height 16
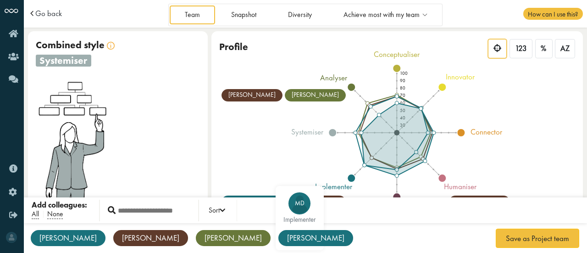
click at [278, 237] on div "[PERSON_NAME]" at bounding box center [315, 238] width 75 height 16
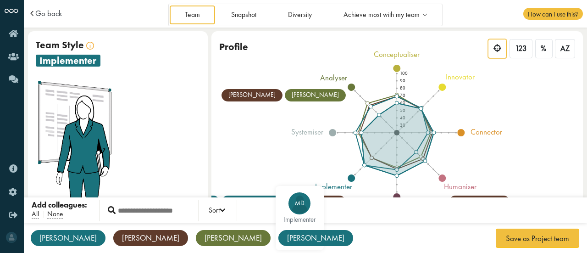
click at [278, 237] on div "[PERSON_NAME]" at bounding box center [315, 238] width 75 height 16
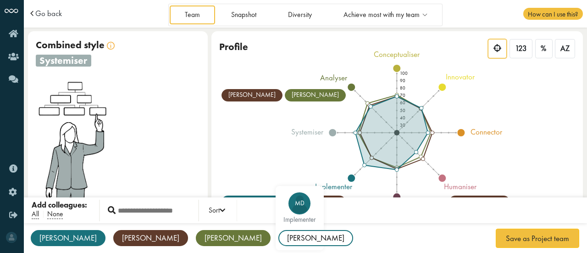
click at [278, 237] on div "[PERSON_NAME]" at bounding box center [315, 238] width 75 height 16
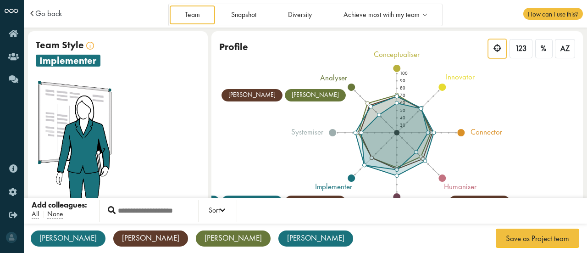
click at [536, 166] on icon "100 90 80 70 60 50 40 30 conceptualiser innovator connector humaniser organiser…" at bounding box center [397, 132] width 331 height 165
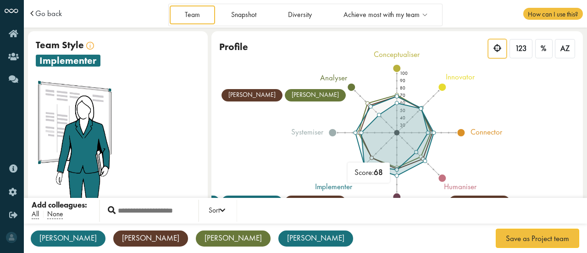
click at [370, 160] on icon at bounding box center [398, 139] width 72 height 72
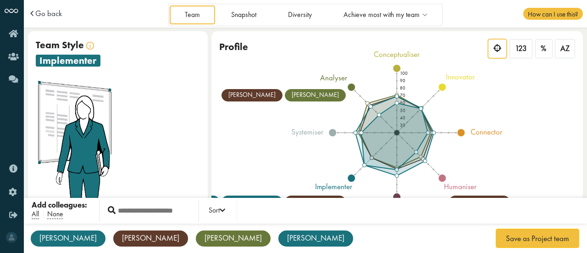
click at [536, 153] on icon "100 90 80 70 60 50 40 30 conceptualiser innovator connector humaniser organiser…" at bounding box center [397, 132] width 331 height 165
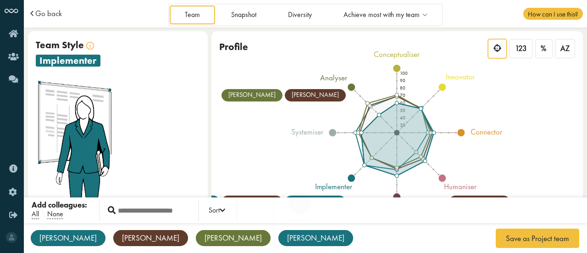
click at [278, 237] on div "[PERSON_NAME]" at bounding box center [315, 238] width 75 height 16
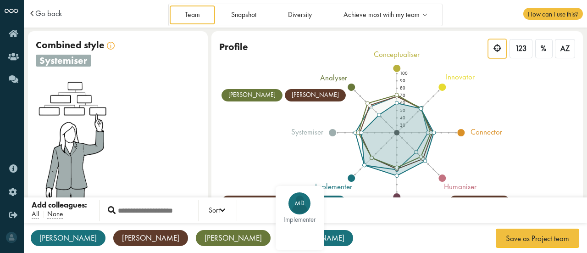
click at [170, 243] on div "Bruno BG implementer Gregory GE realist Melanie MW analyser Michael MD implemen…" at bounding box center [305, 238] width 563 height 31
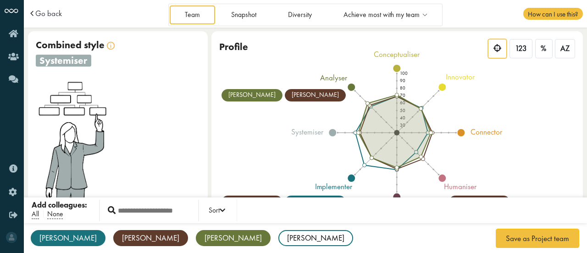
click at [196, 243] on div "[PERSON_NAME]" at bounding box center [233, 238] width 75 height 16
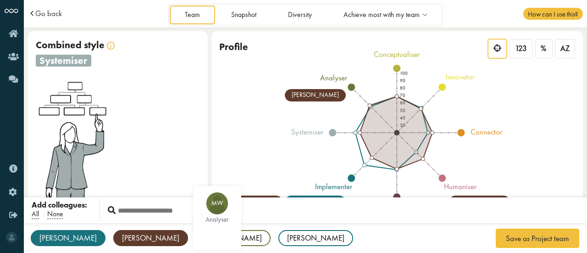
click at [113, 238] on div "[PERSON_NAME]" at bounding box center [150, 238] width 75 height 16
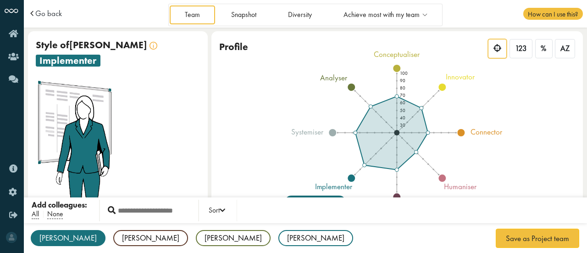
click at [28, 232] on div "Bruno BG implementer Gregory GE realist Melanie MW analyser Michael MD implemen…" at bounding box center [305, 238] width 563 height 31
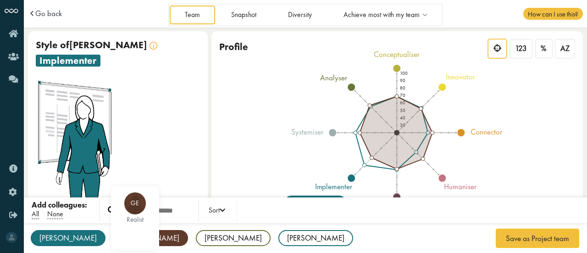
click at [50, 236] on div "[PERSON_NAME]" at bounding box center [68, 238] width 75 height 16
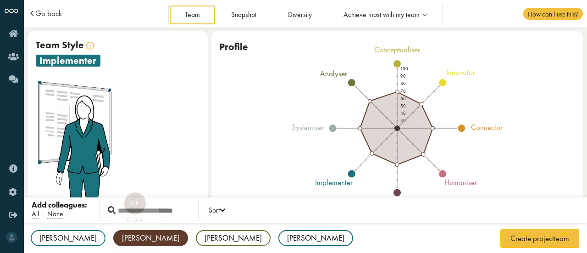
click at [113, 236] on div "[PERSON_NAME]" at bounding box center [150, 238] width 75 height 16
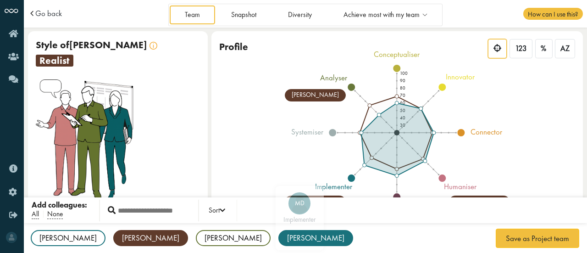
click at [278, 243] on div "[PERSON_NAME]" at bounding box center [315, 238] width 75 height 16
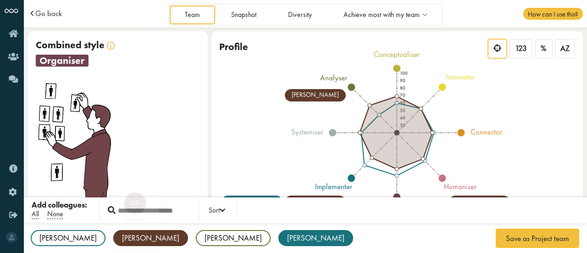
click at [113, 240] on div "[PERSON_NAME]" at bounding box center [150, 238] width 75 height 16
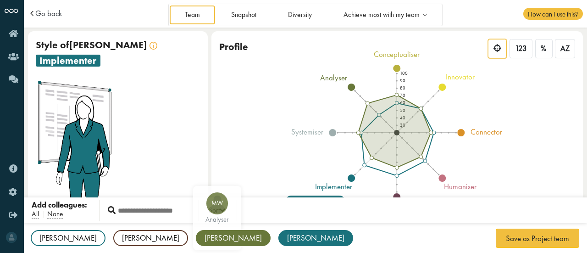
click at [196, 240] on div "Melanie" at bounding box center [233, 238] width 75 height 16
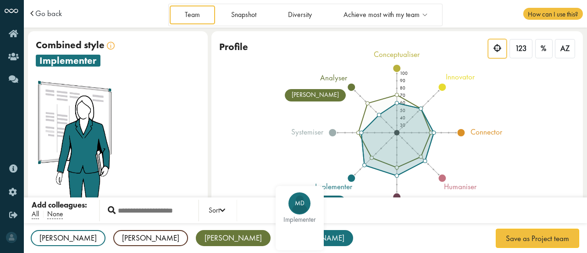
click at [196, 236] on div "[PERSON_NAME]" at bounding box center [233, 238] width 75 height 16
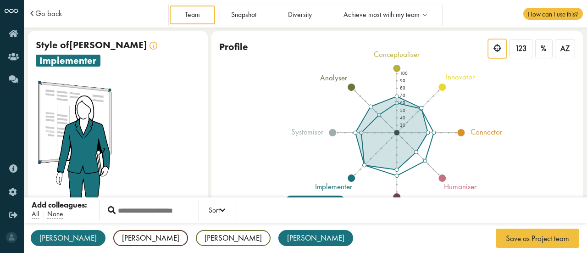
click at [49, 241] on div "[PERSON_NAME]" at bounding box center [68, 238] width 75 height 16
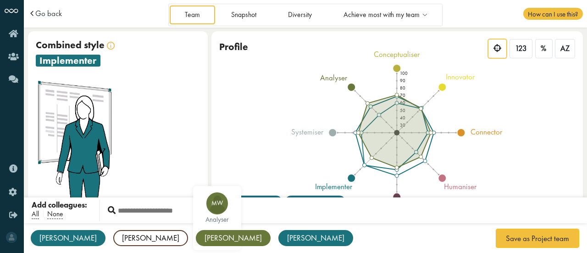
click at [196, 239] on div "[PERSON_NAME]" at bounding box center [233, 238] width 75 height 16
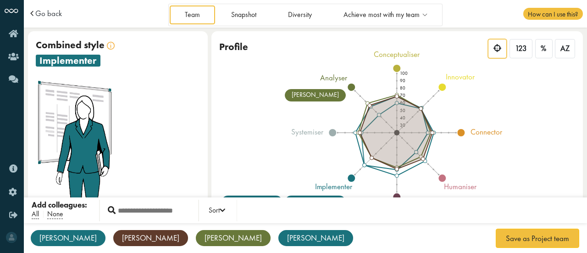
click at [113, 239] on div "[PERSON_NAME]" at bounding box center [150, 238] width 75 height 16
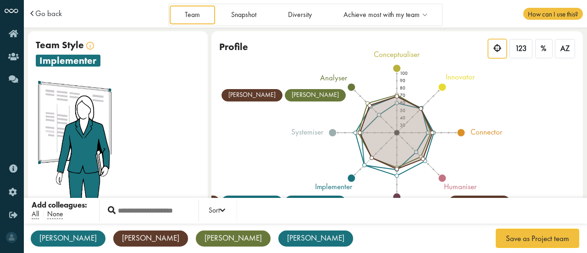
click at [113, 234] on div "[PERSON_NAME]" at bounding box center [150, 238] width 75 height 16
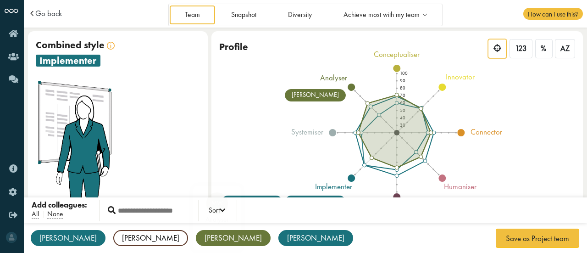
click at [196, 236] on div "Melanie" at bounding box center [233, 238] width 75 height 16
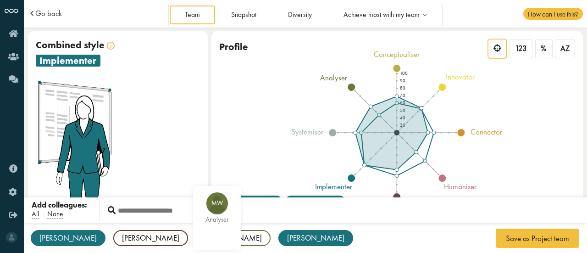
click at [278, 235] on div "Michael" at bounding box center [315, 238] width 75 height 16
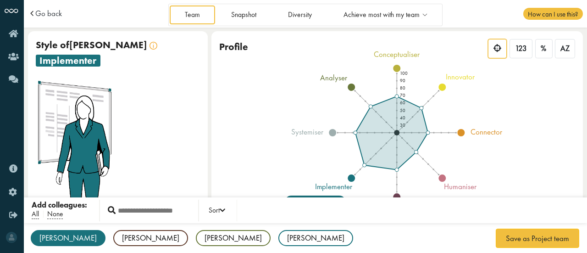
click at [68, 239] on div "Bruno BG implementer Gregory GE realist Melanie MW analyser Michael MD implemen…" at bounding box center [305, 238] width 563 height 31
click at [440, 174] on icon "100 90 80 70 60 50 40 30 conceptualiser innovator connector humaniser organiser…" at bounding box center [397, 132] width 331 height 165
click at [460, 185] on tspan "humaniser" at bounding box center [460, 187] width 33 height 10
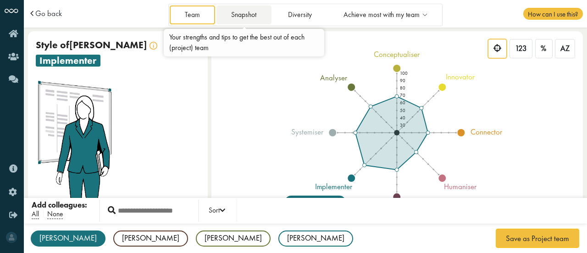
click at [238, 12] on link "Snapshot" at bounding box center [243, 15] width 55 height 19
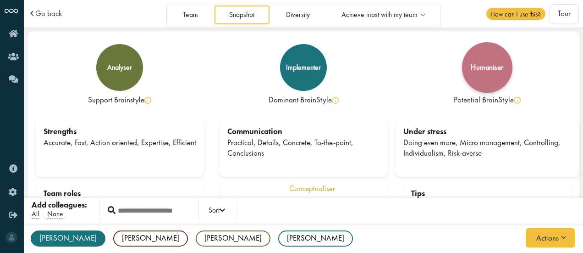
click at [492, 71] on div "humaniser" at bounding box center [487, 67] width 33 height 8
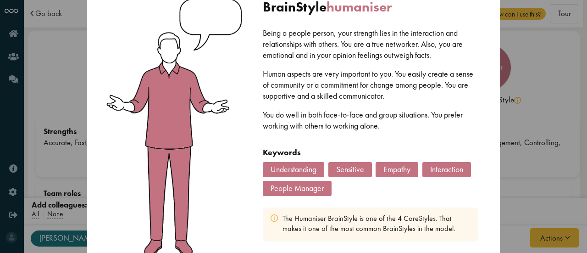
scroll to position [29, 0]
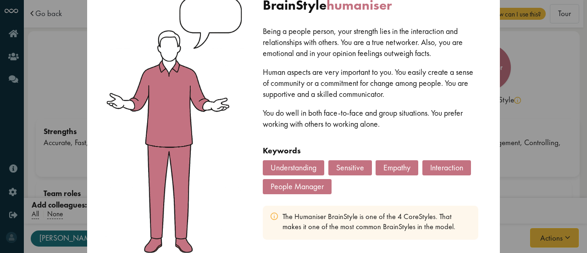
drag, startPoint x: 320, startPoint y: 183, endPoint x: 345, endPoint y: 203, distance: 31.4
click at [345, 203] on div "BrainStyle humaniser Being a people person, your strength lies in the interacti…" at bounding box center [370, 125] width 239 height 278
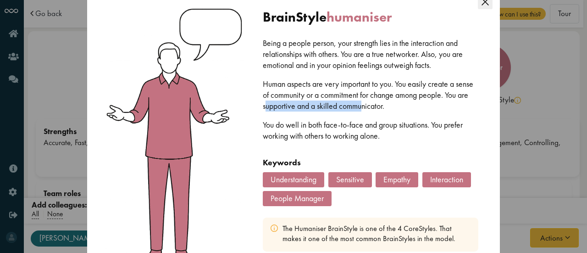
drag, startPoint x: 263, startPoint y: 105, endPoint x: 359, endPoint y: 107, distance: 96.3
click at [359, 107] on p "Human aspects are very important to you. You easily create a sense of community…" at bounding box center [370, 94] width 215 height 33
drag, startPoint x: 395, startPoint y: 109, endPoint x: 316, endPoint y: 108, distance: 78.9
click at [316, 108] on p "Human aspects are very important to you. You easily create a sense of community…" at bounding box center [370, 94] width 215 height 33
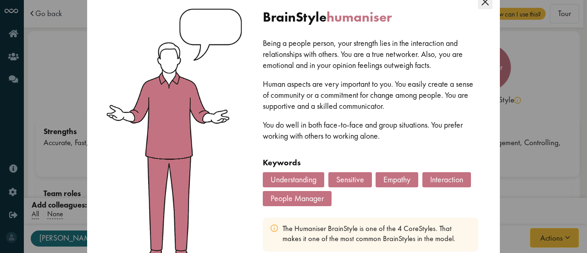
click at [348, 25] on span "humaniser" at bounding box center [358, 16] width 65 height 17
drag, startPoint x: 330, startPoint y: 16, endPoint x: 384, endPoint y: 14, distance: 54.6
click at [384, 14] on span "humaniser" at bounding box center [358, 16] width 65 height 17
drag, startPoint x: 400, startPoint y: 107, endPoint x: 315, endPoint y: 102, distance: 84.9
click at [315, 102] on p "Human aspects are very important to you. You easily create a sense of community…" at bounding box center [370, 94] width 215 height 33
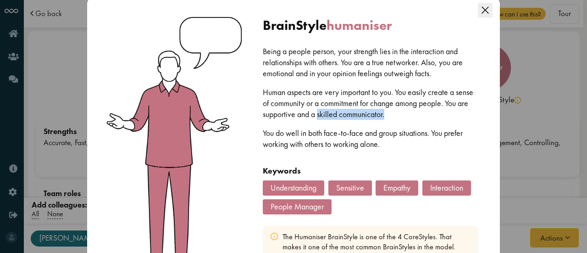
scroll to position [0, 0]
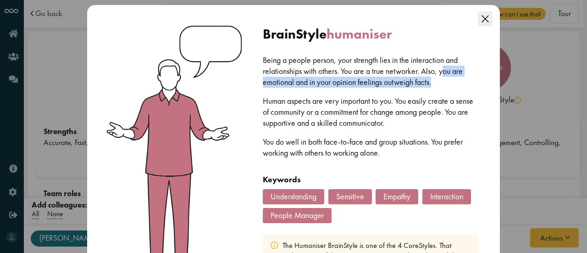
drag, startPoint x: 442, startPoint y: 71, endPoint x: 446, endPoint y: 85, distance: 14.9
click at [446, 85] on p "Being a people person, your strength lies in the interaction and relationships …" at bounding box center [370, 71] width 215 height 33
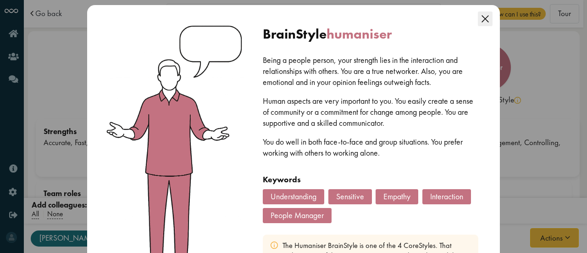
click at [446, 85] on p "Being a people person, your strength lies in the interaction and relationships …" at bounding box center [370, 71] width 215 height 33
click at [478, 18] on icon "Close this dialog" at bounding box center [485, 18] width 15 height 15
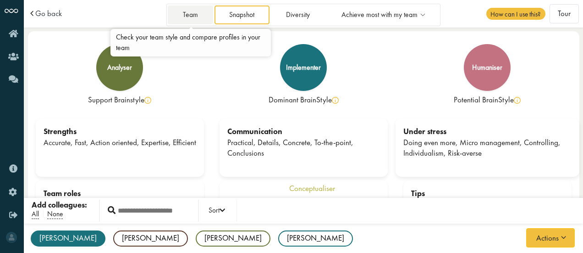
click at [193, 18] on link "Team" at bounding box center [190, 15] width 45 height 19
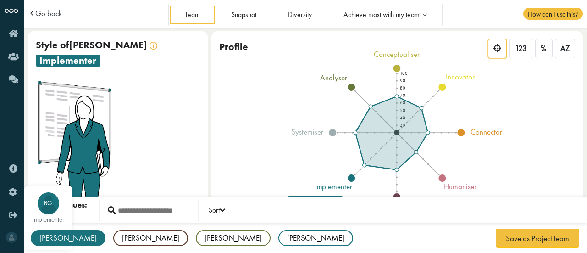
click at [51, 237] on div "[PERSON_NAME]" at bounding box center [68, 238] width 75 height 16
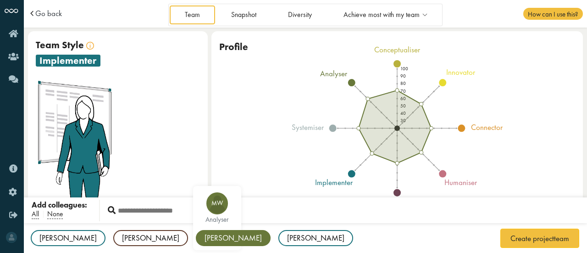
click at [196, 240] on div "[PERSON_NAME]" at bounding box center [233, 238] width 75 height 16
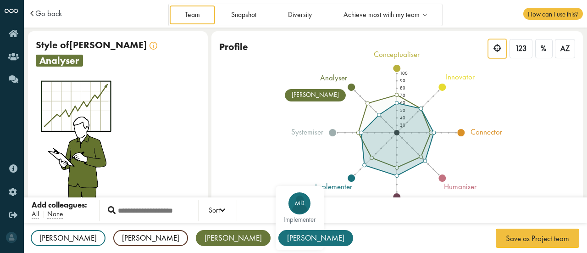
click at [278, 232] on div "[PERSON_NAME]" at bounding box center [315, 238] width 75 height 16
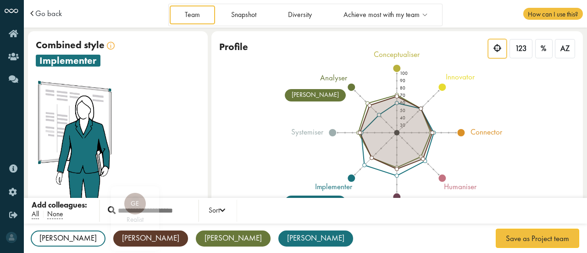
click at [113, 236] on div "[PERSON_NAME]" at bounding box center [150, 238] width 75 height 16
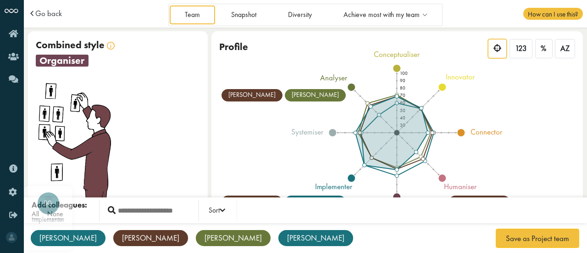
click at [44, 238] on div "[PERSON_NAME]" at bounding box center [68, 238] width 75 height 16
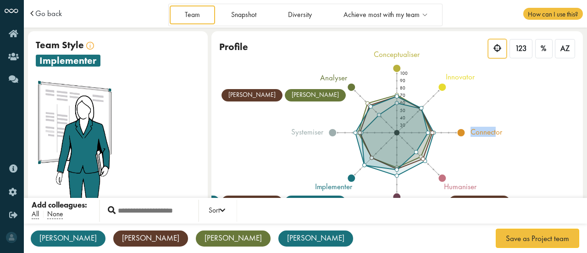
drag, startPoint x: 472, startPoint y: 131, endPoint x: 531, endPoint y: 131, distance: 58.7
click at [531, 131] on icon "100 90 80 70 60 50 40 30 conceptualiser innovator connector humaniser organiser…" at bounding box center [397, 132] width 331 height 165
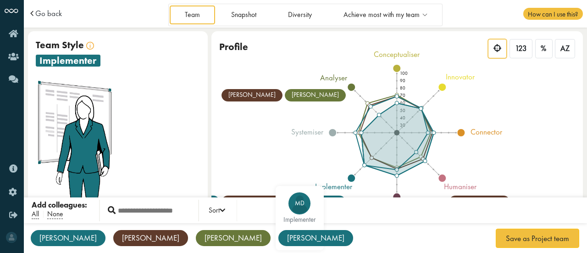
click at [278, 233] on div "[PERSON_NAME]" at bounding box center [315, 238] width 75 height 16
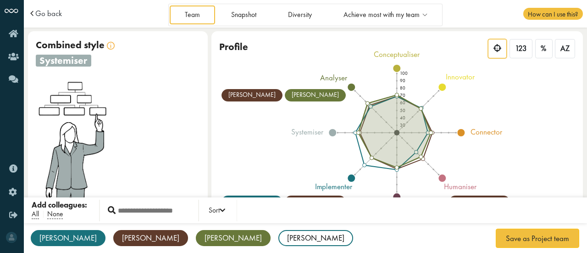
click at [196, 233] on div "[PERSON_NAME]" at bounding box center [233, 238] width 75 height 16
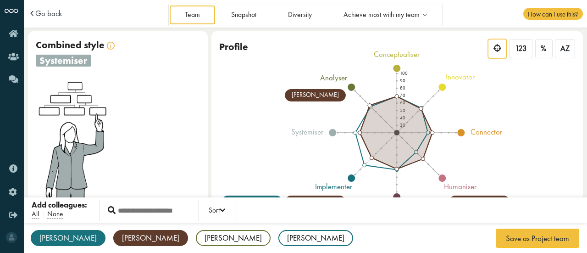
click at [113, 239] on div "[PERSON_NAME]" at bounding box center [150, 238] width 75 height 16
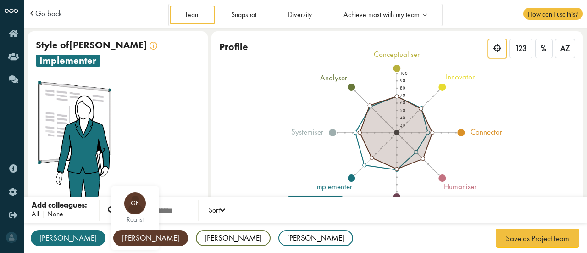
click at [111, 240] on div "GE realist" at bounding box center [135, 218] width 48 height 64
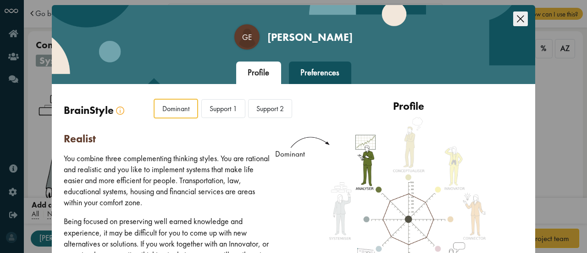
click at [514, 10] on div "Close this dialog" at bounding box center [520, 16] width 15 height 23
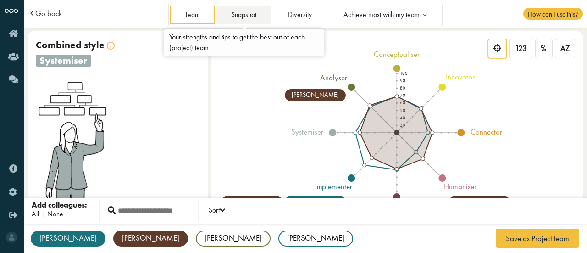
click at [221, 15] on link "Snapshot" at bounding box center [243, 15] width 55 height 19
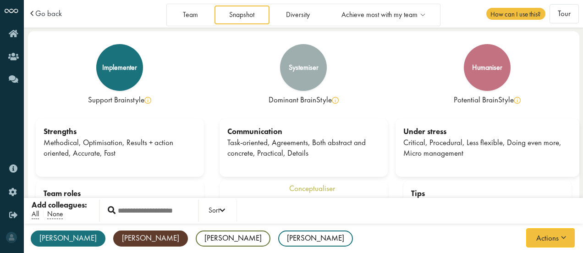
scroll to position [76, 0]
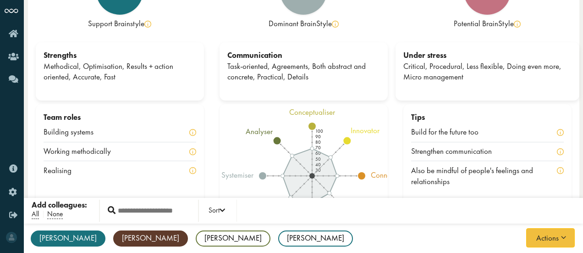
click at [374, 181] on icon "100 90 80 70 60 50 40 30 conceptualiser innovator connector humaniser organiser…" at bounding box center [304, 175] width 168 height 135
click at [376, 176] on tspan "connector" at bounding box center [387, 175] width 32 height 10
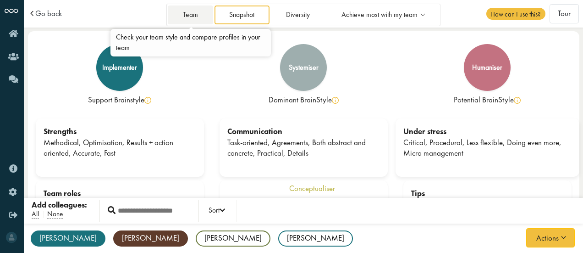
click at [203, 10] on link "Team" at bounding box center [190, 15] width 45 height 19
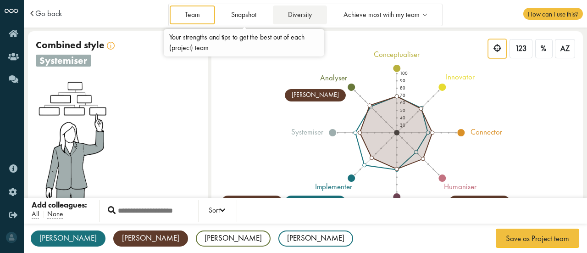
click at [283, 11] on link "Diversity" at bounding box center [300, 15] width 54 height 19
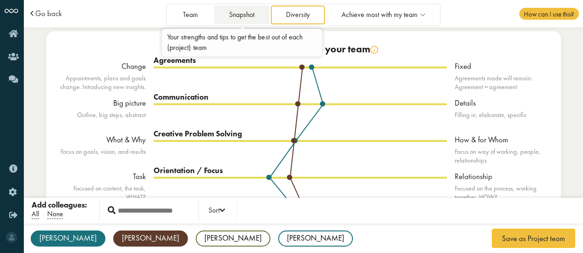
click at [223, 15] on link "Snapshot" at bounding box center [242, 15] width 55 height 19
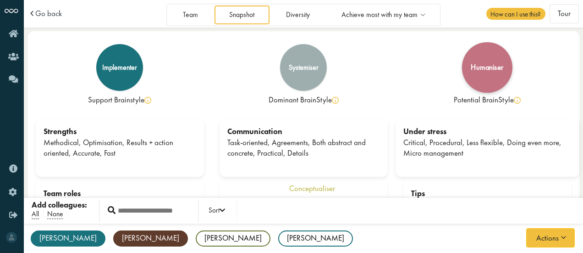
click at [488, 78] on div "humaniser" at bounding box center [487, 67] width 50 height 50
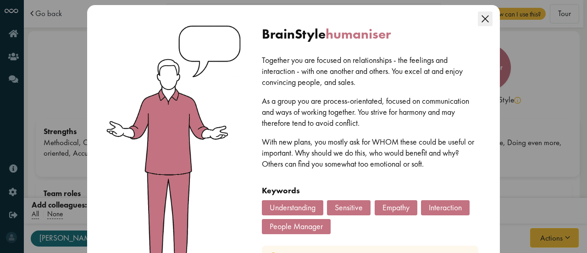
click at [490, 15] on icon "Close this dialog" at bounding box center [485, 18] width 15 height 15
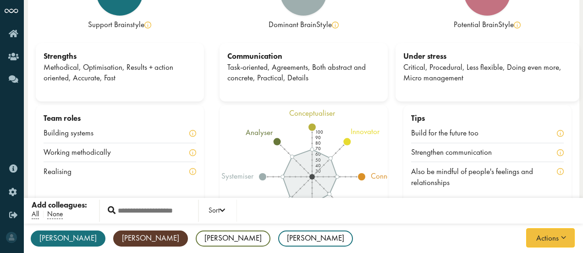
scroll to position [76, 0]
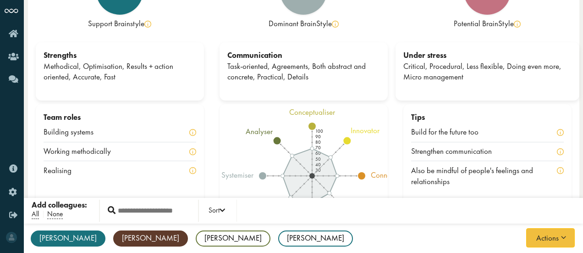
click at [374, 171] on tspan "connector" at bounding box center [387, 175] width 32 height 10
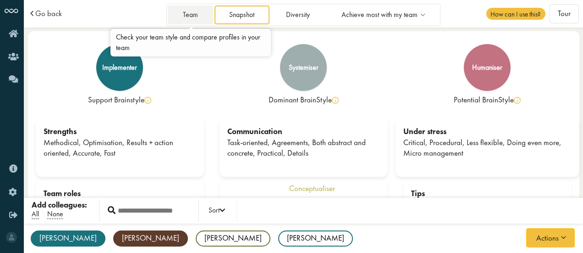
click at [196, 15] on link "Team" at bounding box center [190, 15] width 45 height 19
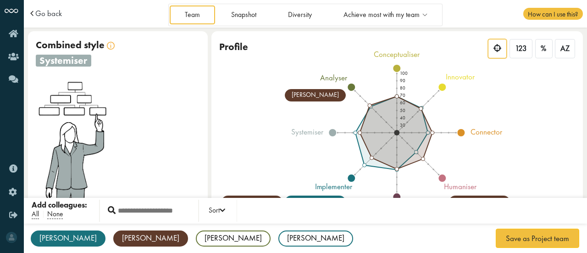
click at [469, 129] on icon "100 90 80 70 60 50 40 30 conceptualiser innovator connector humaniser organiser…" at bounding box center [397, 132] width 331 height 165
click at [43, 13] on span "Go back" at bounding box center [48, 14] width 27 height 8
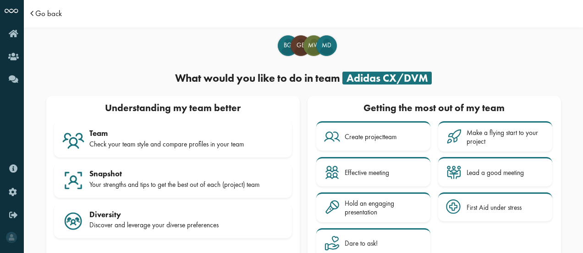
click at [44, 17] on span "Go back" at bounding box center [48, 14] width 27 height 8
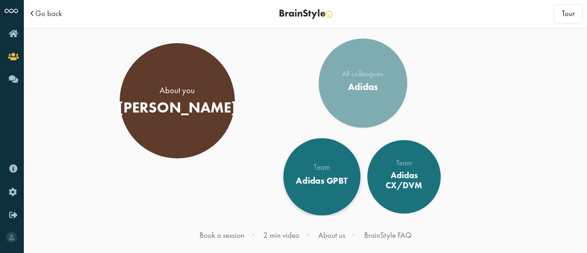
click at [337, 171] on div "Team" at bounding box center [322, 168] width 52 height 8
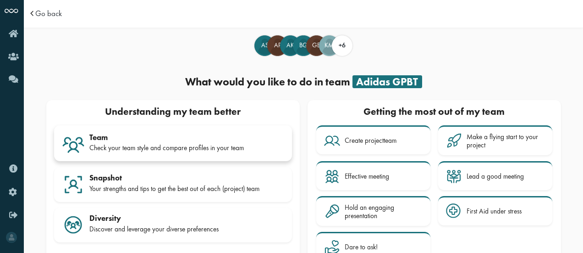
click at [195, 146] on div "Check your team style and compare profiles in your team" at bounding box center [186, 148] width 195 height 8
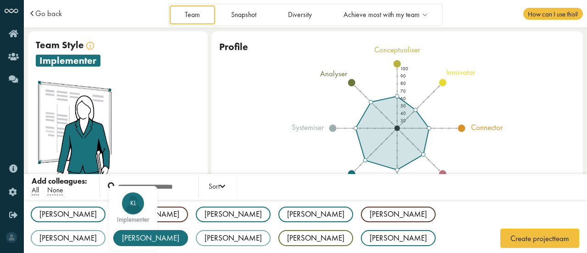
click at [188, 230] on div "[PERSON_NAME]" at bounding box center [150, 238] width 75 height 16
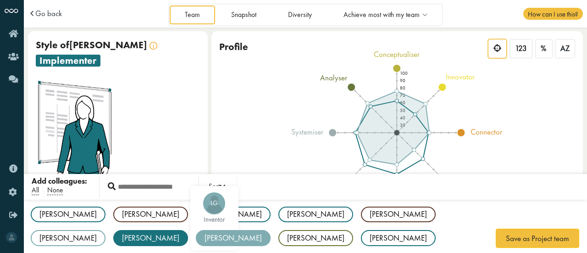
click at [271, 230] on div "[PERSON_NAME]" at bounding box center [233, 238] width 75 height 16
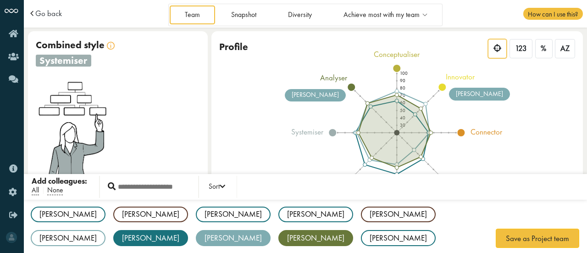
click at [353, 230] on div "[PERSON_NAME]" at bounding box center [315, 238] width 75 height 16
click at [275, 222] on div "Aleksandra AS implementer Anne AP realist Archit AK implementer Bruno BG implem…" at bounding box center [305, 238] width 563 height 78
click at [361, 221] on div "[PERSON_NAME]" at bounding box center [398, 214] width 75 height 16
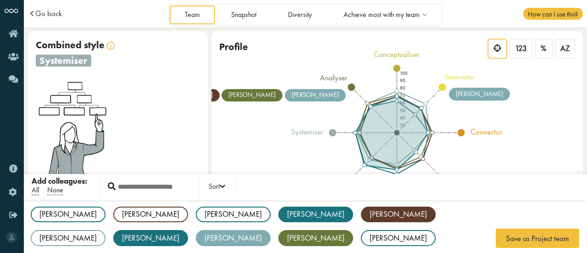
click at [278, 222] on div "[PERSON_NAME]" at bounding box center [315, 214] width 75 height 16
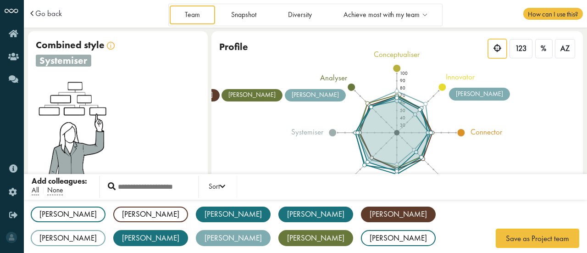
click at [196, 221] on div "Archit" at bounding box center [233, 214] width 75 height 16
click at [69, 203] on div "Aleksandra AS implementer Anne AP realist Archit AK implementer Bruno BG implem…" at bounding box center [305, 238] width 563 height 78
click at [48, 193] on span "None" at bounding box center [55, 190] width 16 height 10
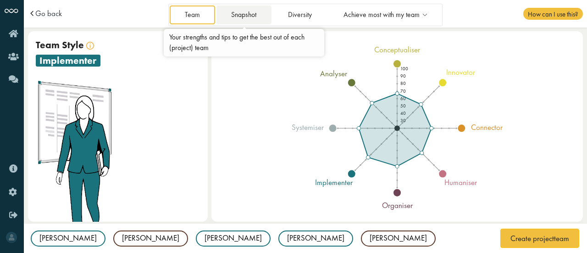
click at [253, 11] on link "Snapshot" at bounding box center [243, 15] width 55 height 19
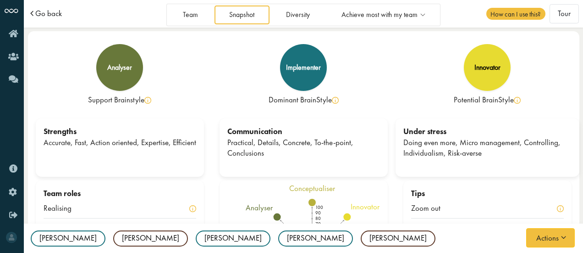
click at [50, 11] on span "Go back" at bounding box center [48, 14] width 27 height 8
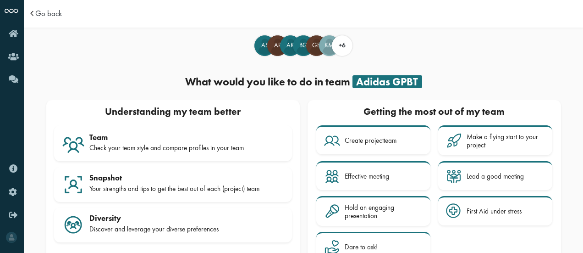
click at [63, 10] on div "Go back" at bounding box center [96, 14] width 137 height 8
click at [55, 13] on span "Go back" at bounding box center [48, 14] width 27 height 8
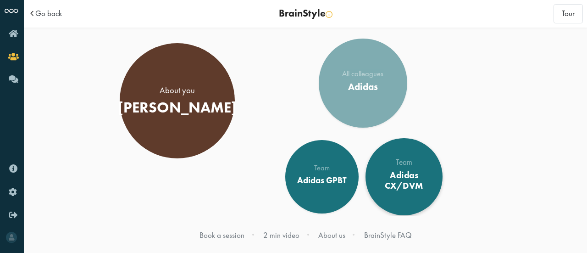
click at [402, 177] on div "Adidas CX/DVM" at bounding box center [404, 181] width 63 height 22
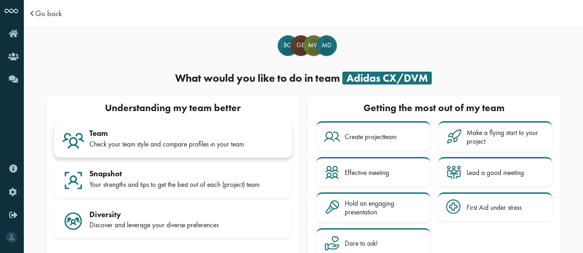
click at [188, 135] on div "Team" at bounding box center [186, 132] width 195 height 9
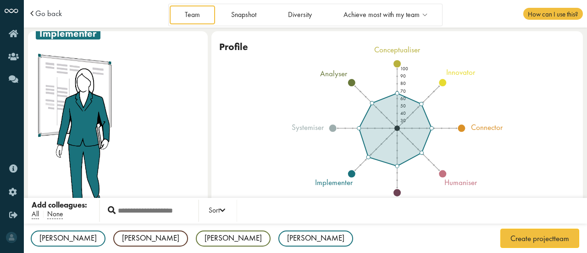
scroll to position [28, 0]
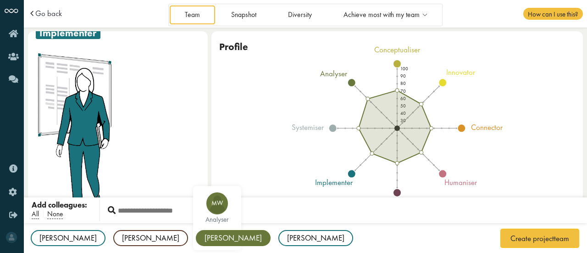
click at [196, 238] on div "[PERSON_NAME]" at bounding box center [233, 238] width 75 height 16
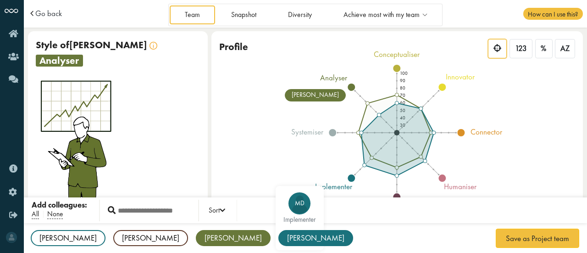
click at [278, 242] on div "[PERSON_NAME]" at bounding box center [315, 238] width 75 height 16
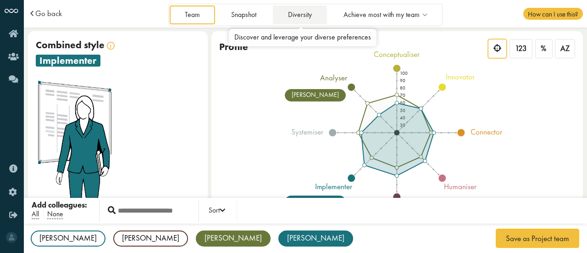
click at [309, 16] on link "Diversity" at bounding box center [300, 15] width 54 height 19
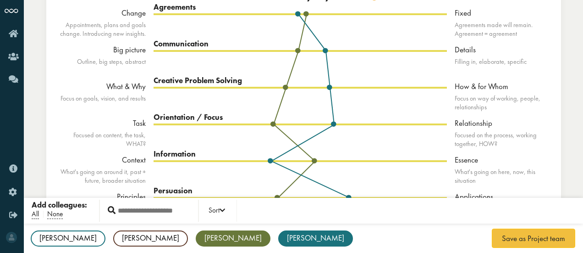
scroll to position [82, 0]
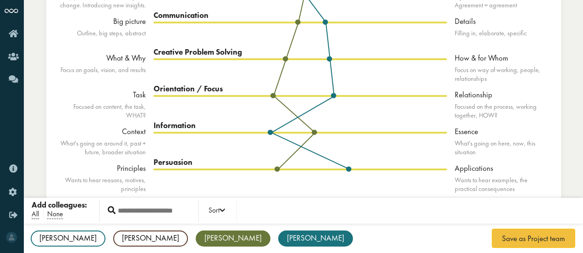
click at [442, 116] on div "Orientation / Focus Task Relationship MW MD" at bounding box center [300, 113] width 293 height 37
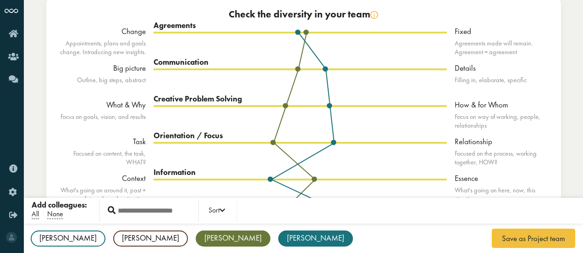
scroll to position [33, 0]
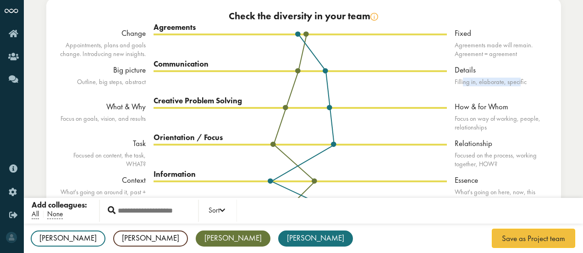
drag, startPoint x: 462, startPoint y: 79, endPoint x: 520, endPoint y: 77, distance: 57.8
click at [520, 77] on div "Details Filling in, elaborate, specific" at bounding box center [501, 83] width 92 height 37
drag, startPoint x: 142, startPoint y: 82, endPoint x: 67, endPoint y: 88, distance: 75.5
click at [67, 88] on div "Big picture Outline, big steps, abstract" at bounding box center [100, 83] width 92 height 37
drag, startPoint x: 461, startPoint y: 79, endPoint x: 559, endPoint y: 86, distance: 97.9
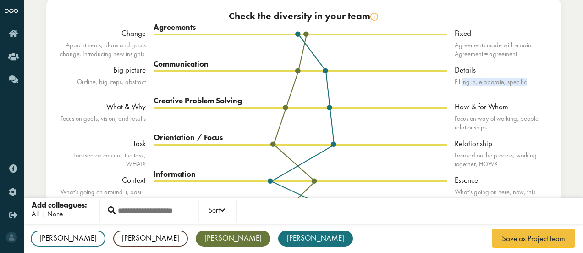
click at [559, 86] on div "Check the diversity in your team Change Appointments, plans and goals change. I…" at bounding box center [303, 129] width 515 height 263
click at [88, 246] on div "Bruno BG implementer Gregory GE realist Melanie MW analyser Michael MD implemen…" at bounding box center [303, 238] width 559 height 31
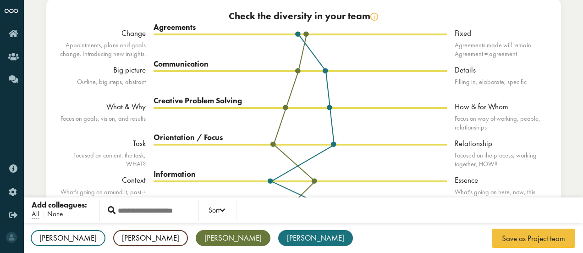
click at [50, 212] on span "None" at bounding box center [55, 214] width 16 height 10
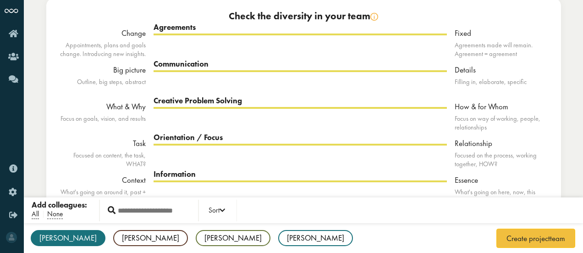
click at [47, 233] on div "[PERSON_NAME]" at bounding box center [68, 238] width 75 height 16
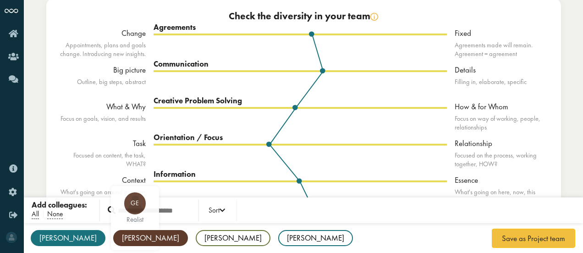
click at [113, 243] on div "[PERSON_NAME]" at bounding box center [150, 238] width 75 height 16
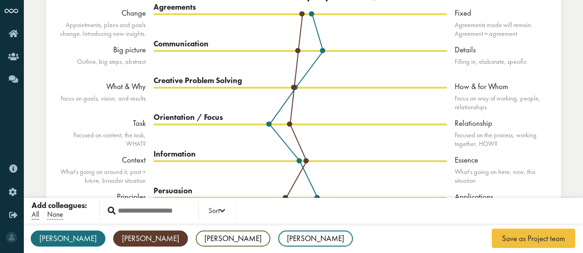
scroll to position [54, 0]
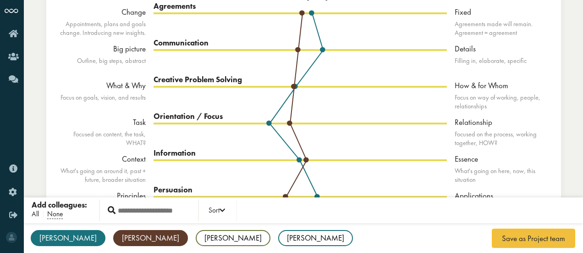
click at [36, 216] on span "All" at bounding box center [35, 214] width 7 height 10
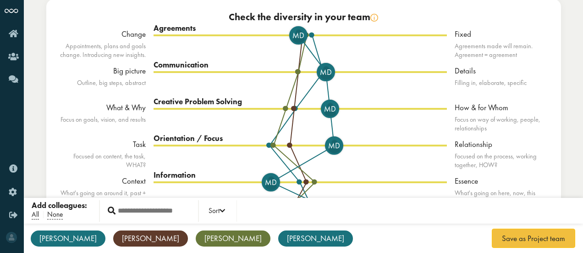
scroll to position [32, 0]
click at [328, 72] on span "MD" at bounding box center [326, 72] width 17 height 0
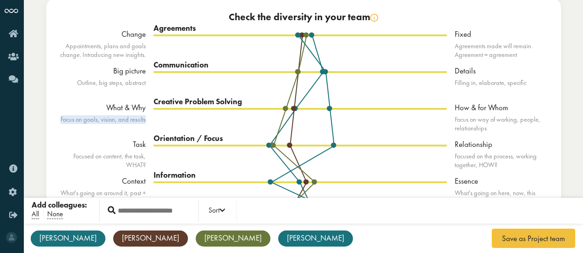
drag, startPoint x: 147, startPoint y: 116, endPoint x: 54, endPoint y: 116, distance: 92.6
click at [54, 116] on div "Change Appointments, plans and goals change. Introducing new insights. Big pict…" at bounding box center [103, 142] width 99 height 226
drag, startPoint x: 98, startPoint y: 110, endPoint x: 117, endPoint y: 112, distance: 18.9
click at [117, 112] on div "What & Why" at bounding box center [100, 107] width 92 height 11
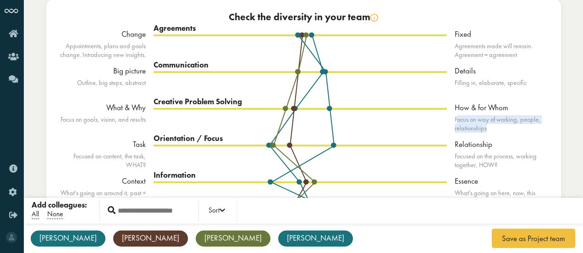
drag, startPoint x: 457, startPoint y: 115, endPoint x: 525, endPoint y: 137, distance: 71.3
click at [525, 137] on div "How & for Whom Focus on way of working, people, relationships" at bounding box center [501, 120] width 92 height 37
click at [304, 109] on div "Creative Problem Solving What & Why How & for Whom BG GE MW MD" at bounding box center [300, 126] width 293 height 37
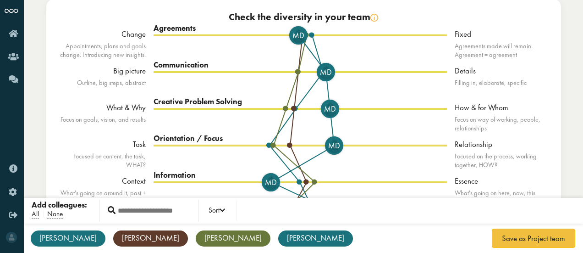
scroll to position [82, 0]
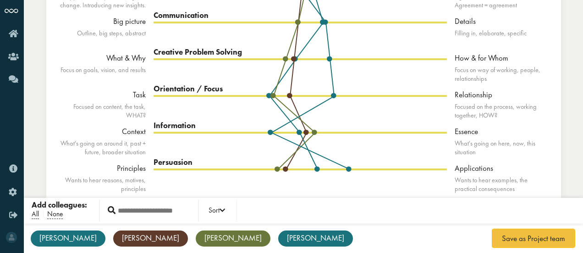
click at [151, 92] on div "Change Appointments, plans and goals change. Introducing new insights. Big pict…" at bounding box center [103, 92] width 99 height 226
drag, startPoint x: 457, startPoint y: 146, endPoint x: 492, endPoint y: 155, distance: 36.0
click at [492, 155] on div "What's going on here, now, this situation" at bounding box center [501, 147] width 92 height 17
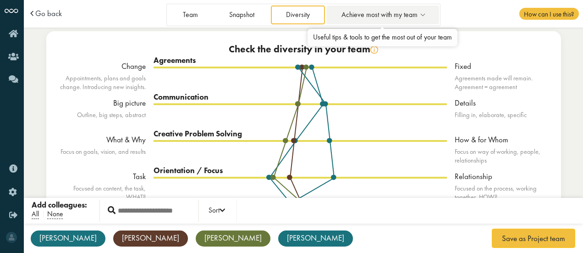
click at [366, 18] on span "Achieve most with my team" at bounding box center [380, 15] width 76 height 8
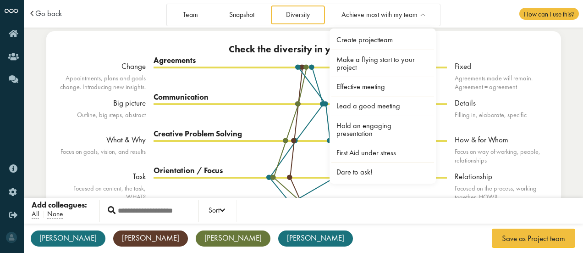
click at [271, 14] on div "Diversity" at bounding box center [298, 15] width 55 height 19
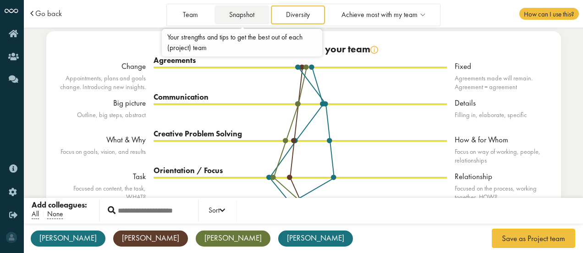
click at [252, 16] on link "Snapshot" at bounding box center [242, 15] width 55 height 19
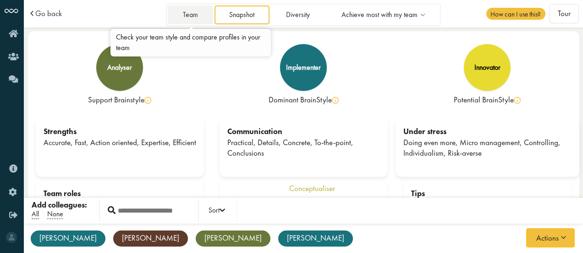
click at [195, 16] on link "Team" at bounding box center [190, 15] width 45 height 19
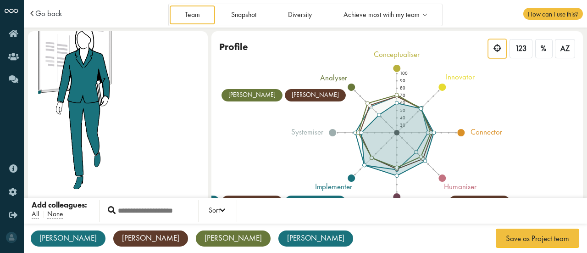
scroll to position [75, 0]
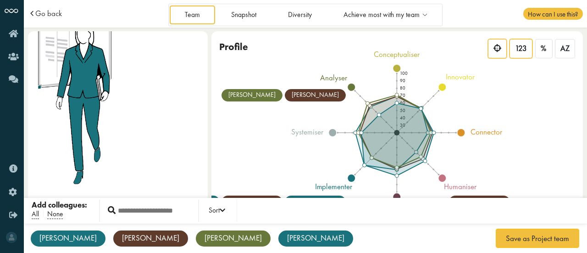
click at [526, 46] on span "123" at bounding box center [521, 49] width 12 height 10
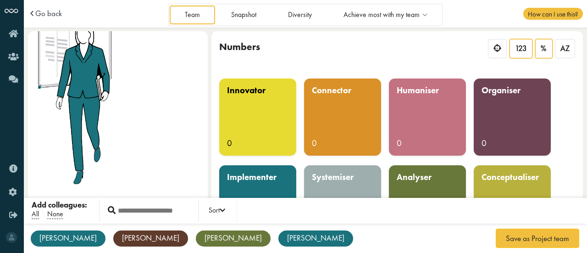
click at [546, 50] on span "%" at bounding box center [544, 49] width 6 height 10
click at [564, 50] on span "AZ" at bounding box center [564, 49] width 9 height 10
click at [508, 44] on div "123 % AZ" at bounding box center [531, 50] width 90 height 22
click at [501, 47] on icon at bounding box center [497, 48] width 8 height 8
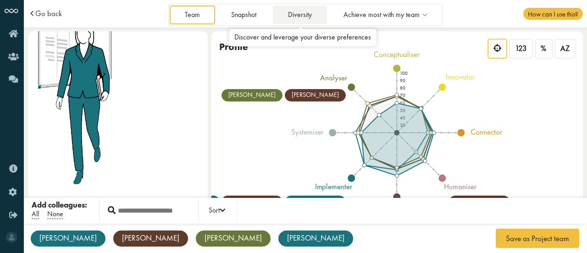
click at [301, 18] on link "Diversity" at bounding box center [300, 15] width 54 height 19
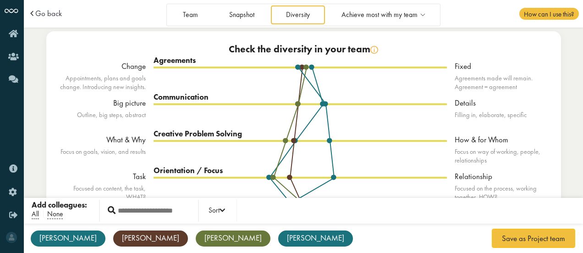
click at [51, 4] on td "Go back" at bounding box center [83, 14] width 110 height 28
click at [45, 12] on span "Go back" at bounding box center [48, 14] width 27 height 8
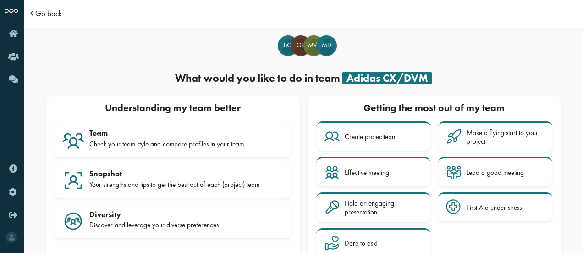
click at [54, 17] on span "Go back" at bounding box center [48, 14] width 27 height 8
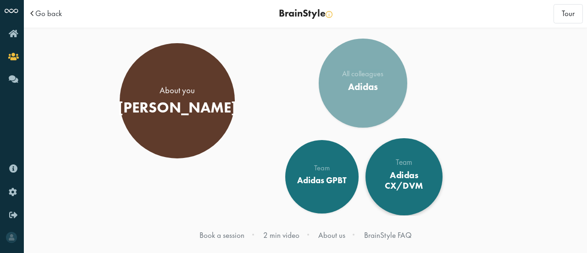
click at [393, 172] on div "Adidas CX/DVM" at bounding box center [404, 181] width 63 height 22
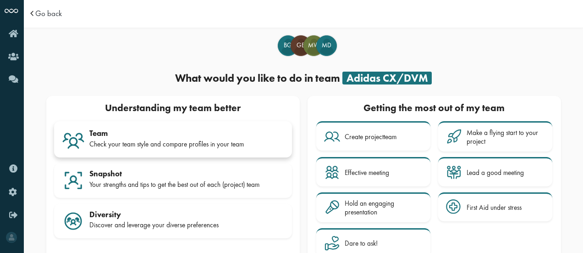
click at [218, 152] on link "Team Check your team style and compare profiles in your team" at bounding box center [173, 139] width 238 height 36
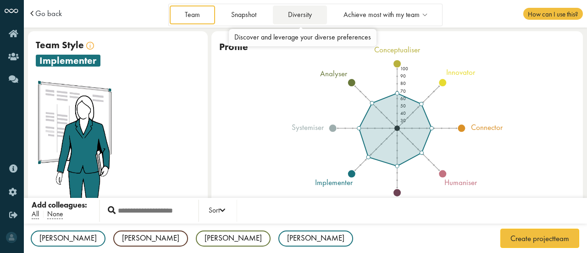
click at [304, 13] on link "Diversity" at bounding box center [300, 15] width 54 height 19
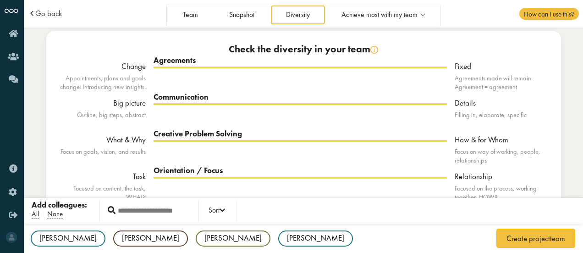
click at [60, 19] on td "Go back" at bounding box center [83, 14] width 110 height 28
click at [55, 14] on span "Go back" at bounding box center [48, 14] width 27 height 8
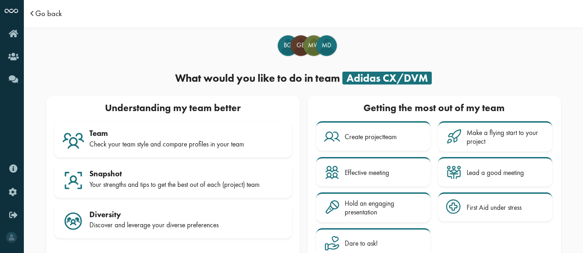
click at [55, 14] on span "Go back" at bounding box center [48, 14] width 27 height 8
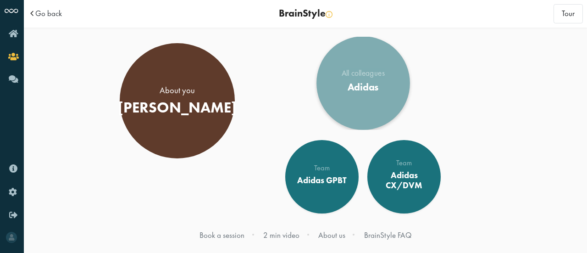
click at [386, 94] on link "All colleagues Adidas" at bounding box center [362, 82] width 93 height 93
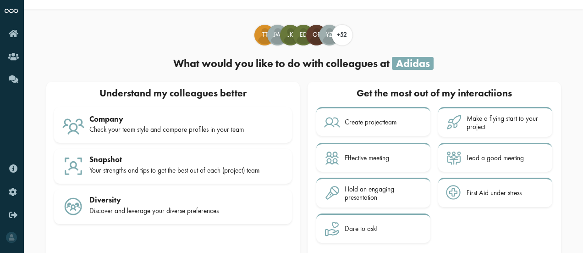
scroll to position [19, 0]
click at [252, 133] on div "Check your team style and compare profiles in your team" at bounding box center [186, 129] width 195 height 8
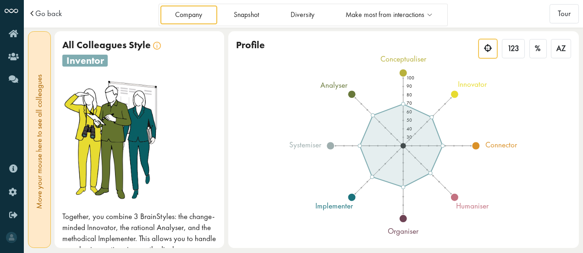
scroll to position [1, 0]
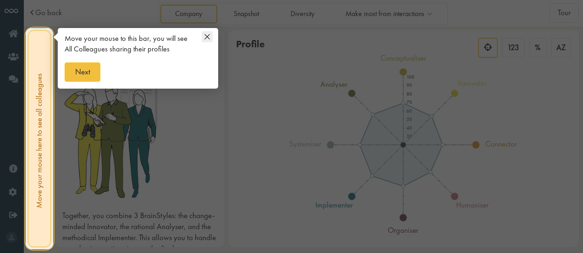
click at [204, 38] on icon at bounding box center [207, 36] width 11 height 11
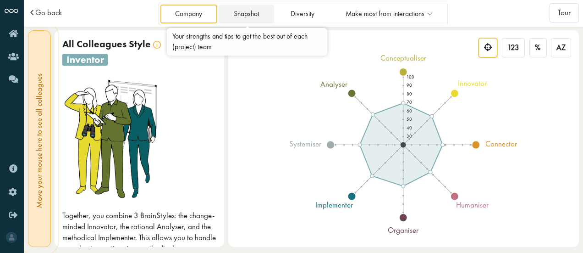
click at [246, 22] on link "Snapshot" at bounding box center [246, 14] width 55 height 19
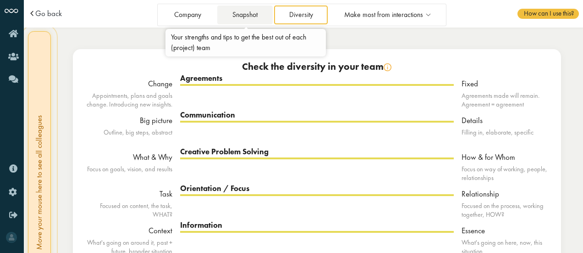
click at [256, 15] on link "Snapshot" at bounding box center [244, 15] width 55 height 19
